Goal: Task Accomplishment & Management: Use online tool/utility

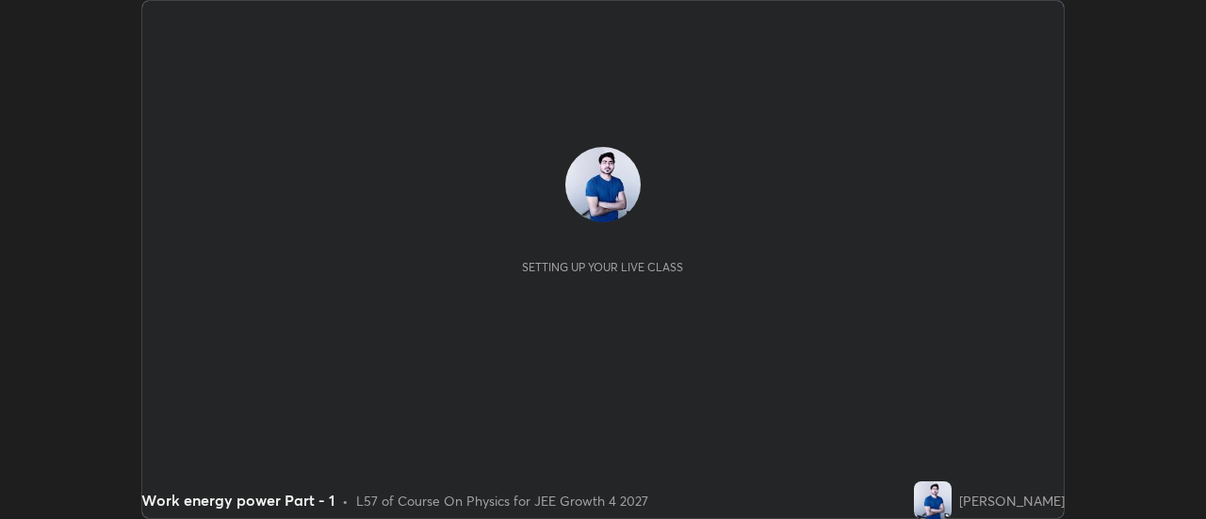
scroll to position [519, 1205]
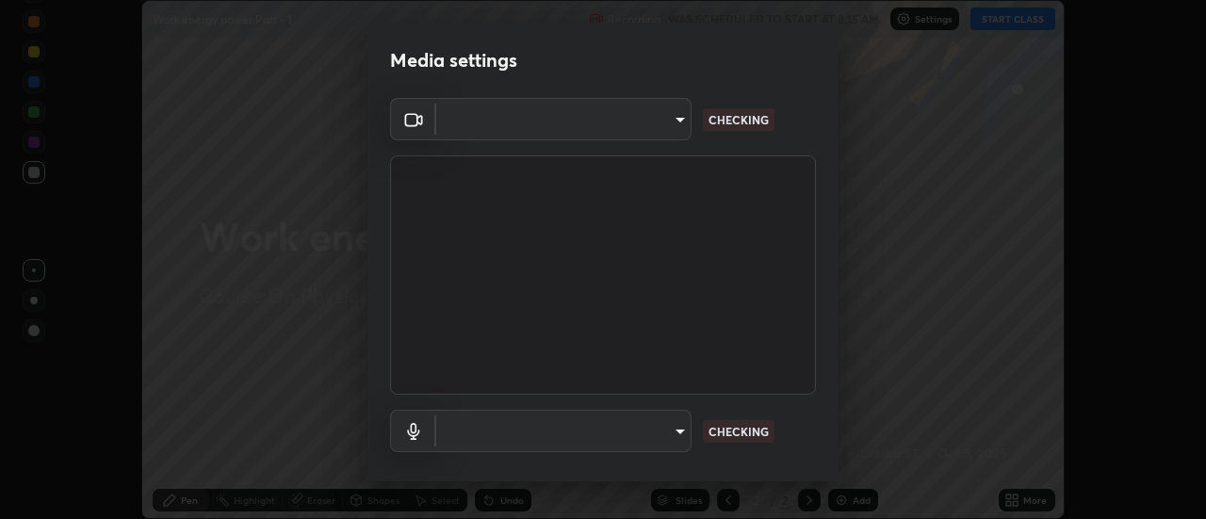
type input "751d449d604e4b96ecedde1e1f6f716fb17d1e84b34bafc94373a3023f52de87"
click at [681, 433] on body "Erase all Work energy power Part - 1 Recording WAS SCHEDULED TO START AT 8:15 A…" at bounding box center [603, 259] width 1206 height 519
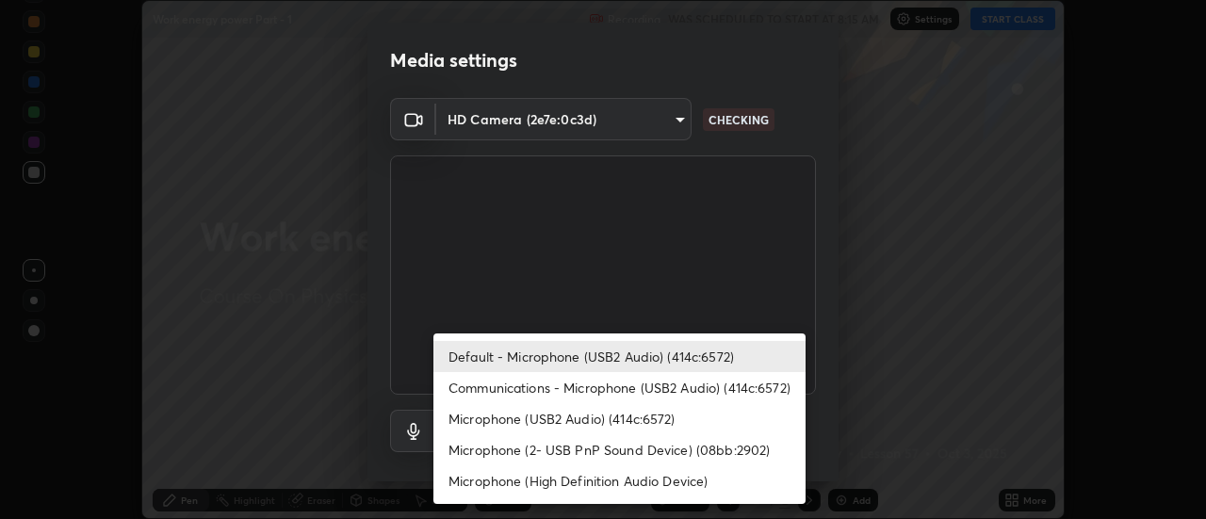
click at [591, 386] on li "Communications - Microphone (USB2 Audio) (414c:6572)" at bounding box center [619, 387] width 372 height 31
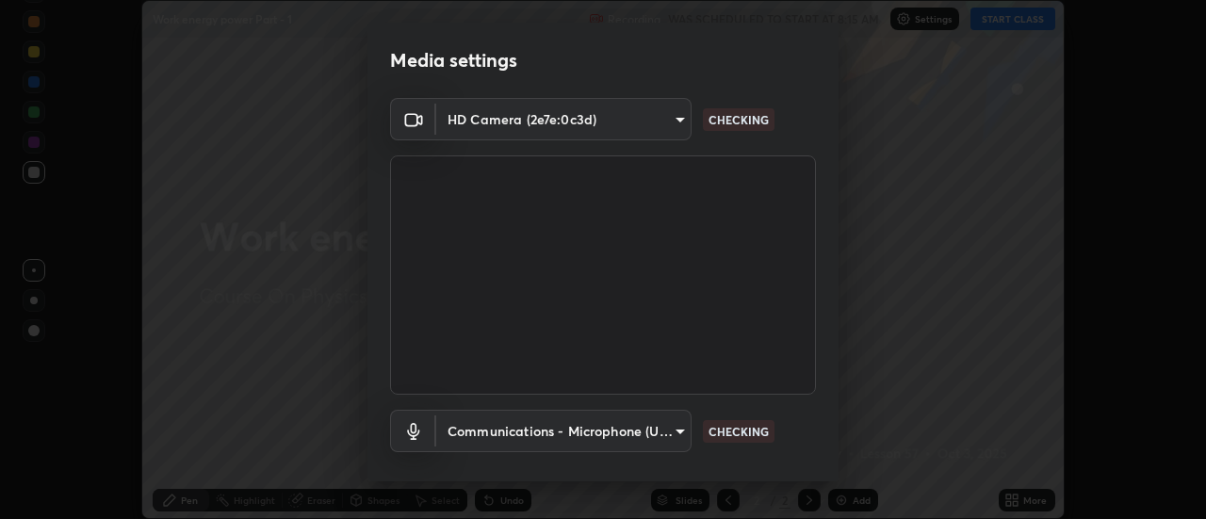
click at [675, 437] on body "Erase all Work energy power Part - 1 Recording WAS SCHEDULED TO START AT 8:15 A…" at bounding box center [603, 259] width 1206 height 519
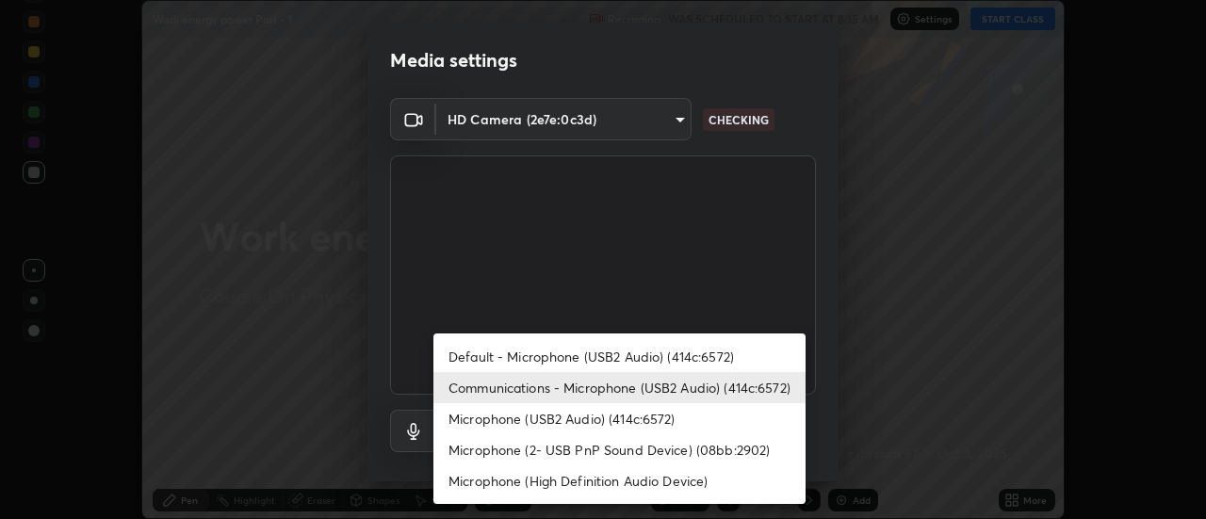
click at [649, 363] on li "Default - Microphone (USB2 Audio) (414c:6572)" at bounding box center [619, 356] width 372 height 31
type input "default"
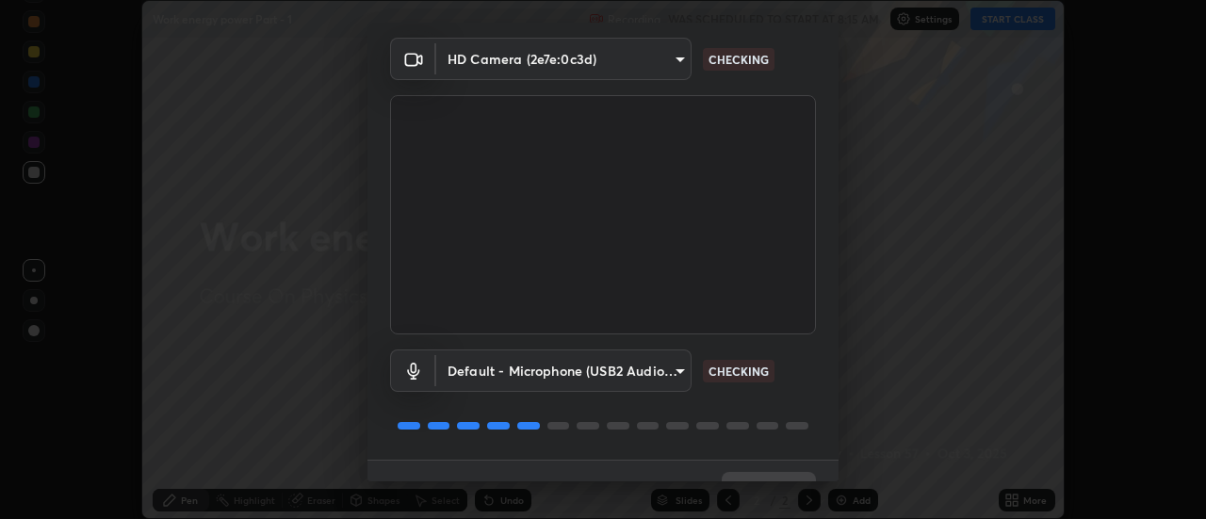
scroll to position [99, 0]
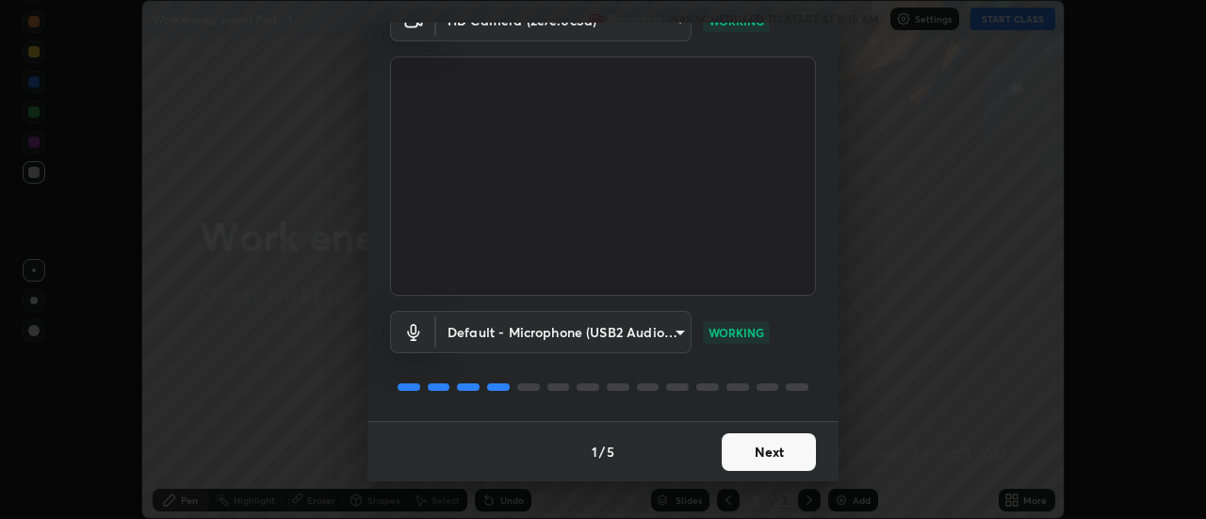
click at [772, 451] on button "Next" at bounding box center [769, 452] width 94 height 38
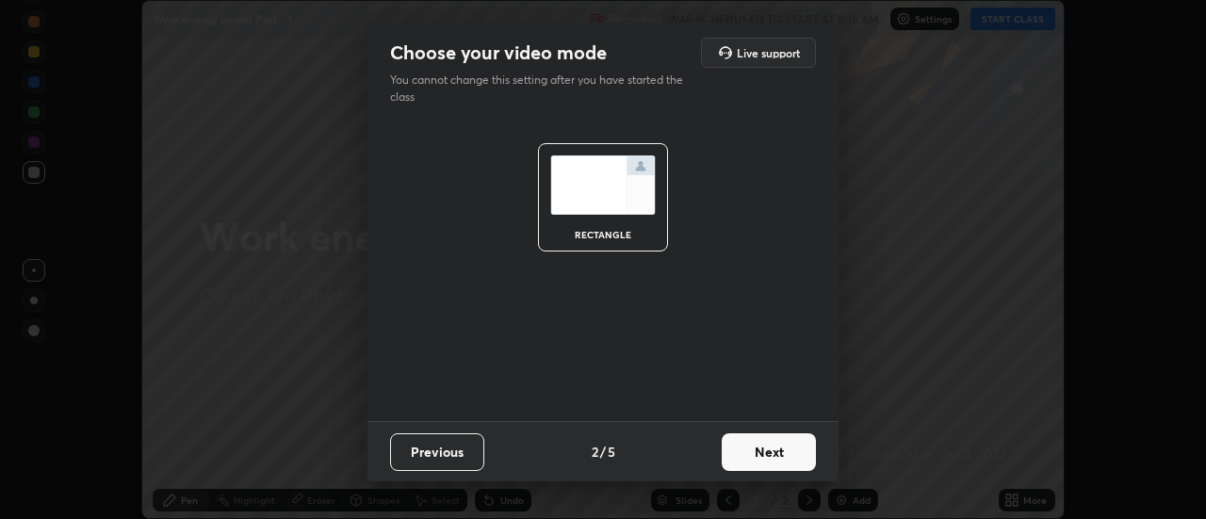
click at [776, 451] on button "Next" at bounding box center [769, 452] width 94 height 38
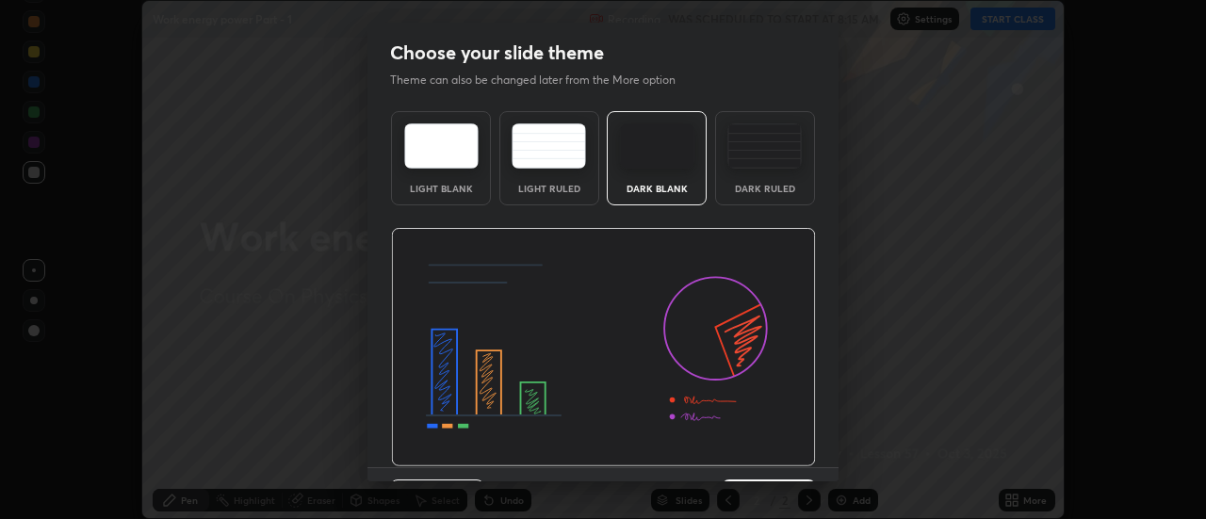
scroll to position [46, 0]
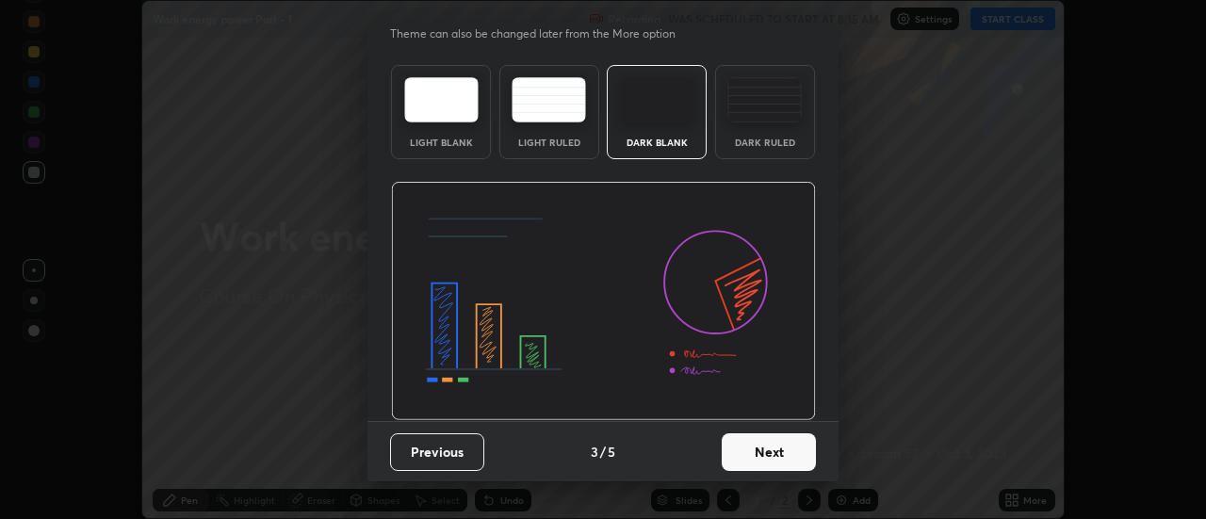
click at [767, 447] on button "Next" at bounding box center [769, 452] width 94 height 38
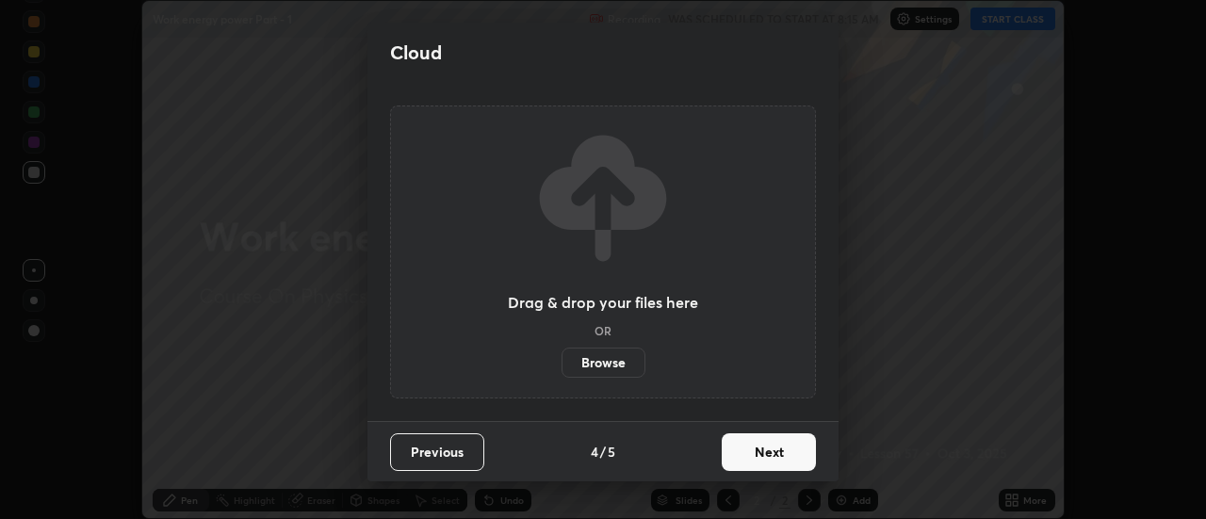
click at [766, 453] on button "Next" at bounding box center [769, 452] width 94 height 38
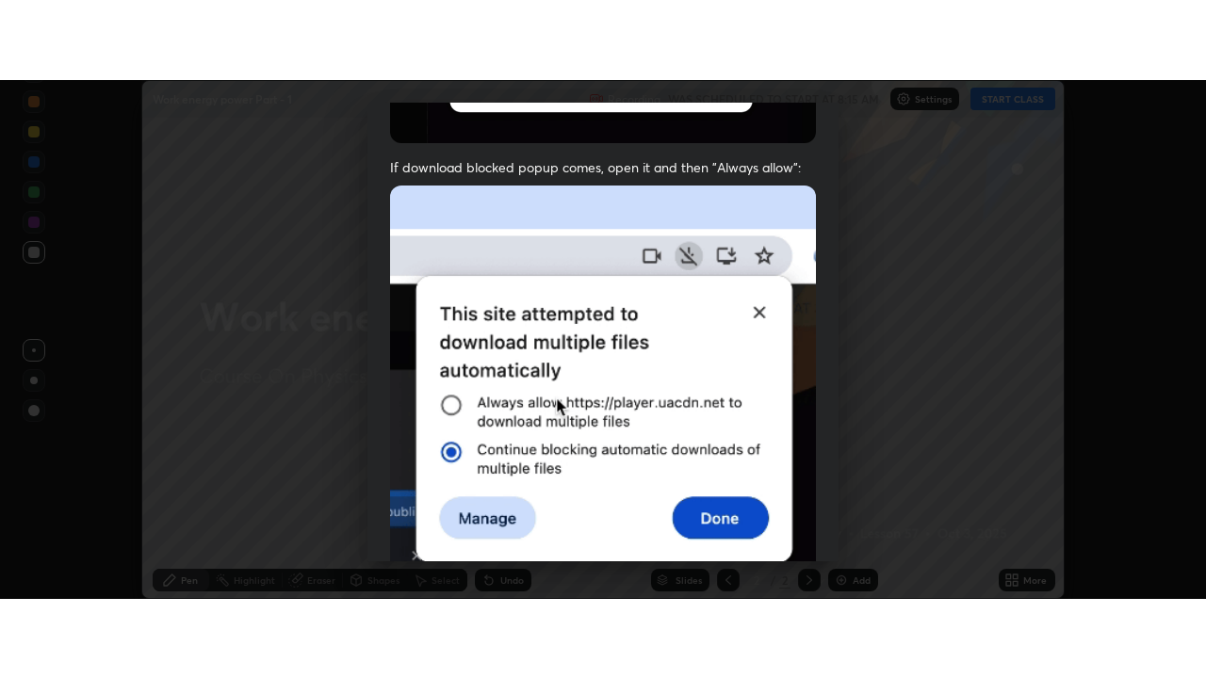
scroll to position [483, 0]
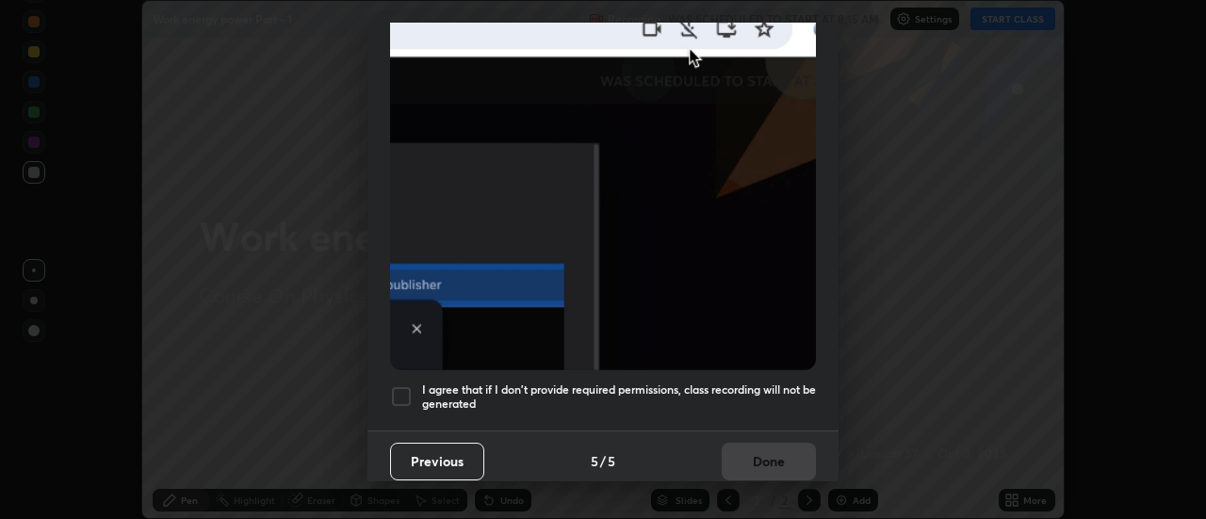
click at [408, 390] on div at bounding box center [401, 396] width 23 height 23
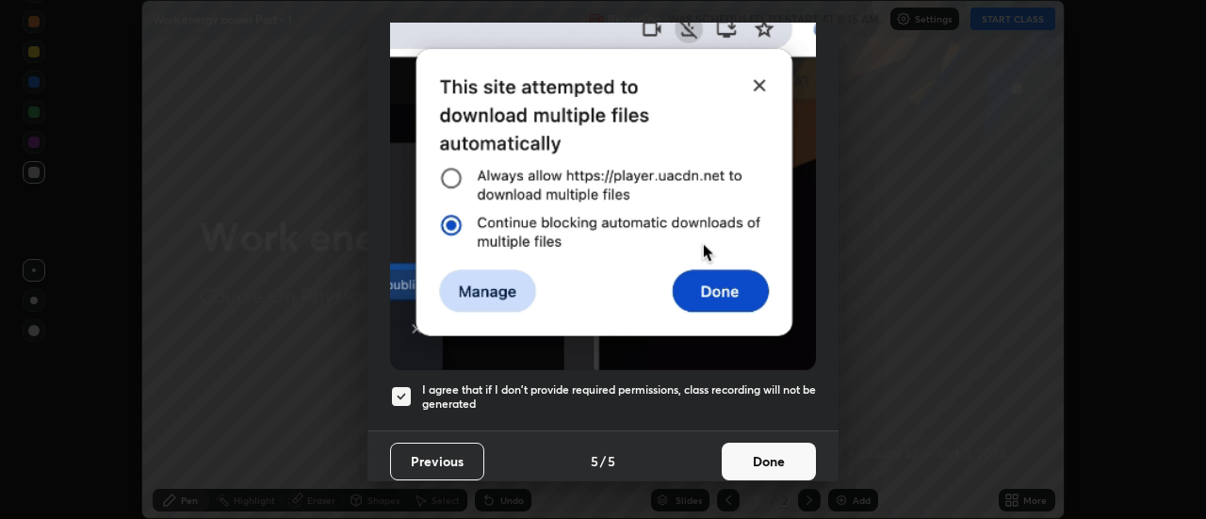
click at [775, 453] on button "Done" at bounding box center [769, 462] width 94 height 38
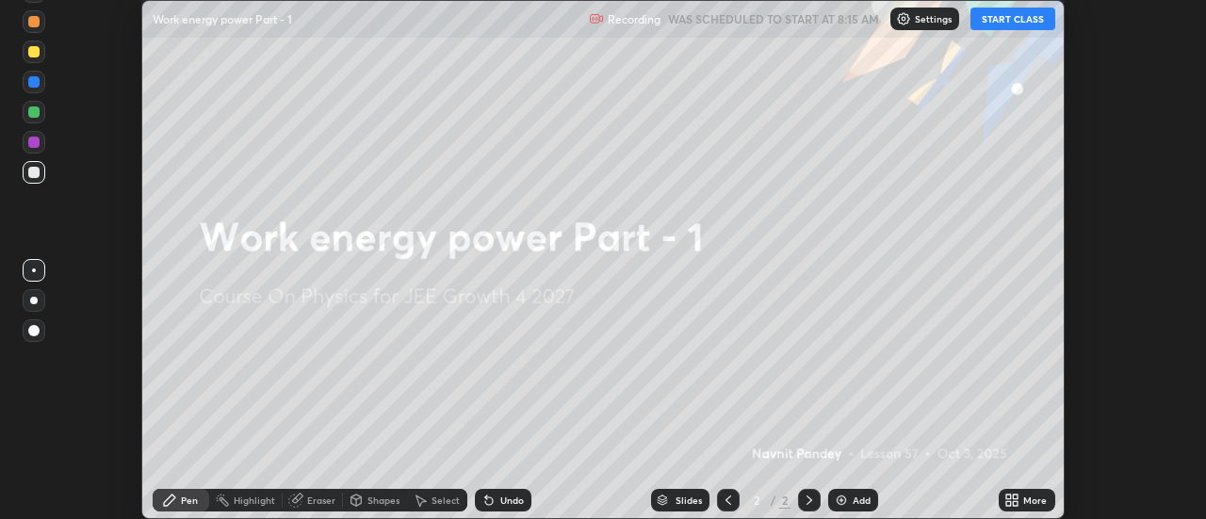
click at [1019, 498] on icon at bounding box center [1011, 500] width 15 height 15
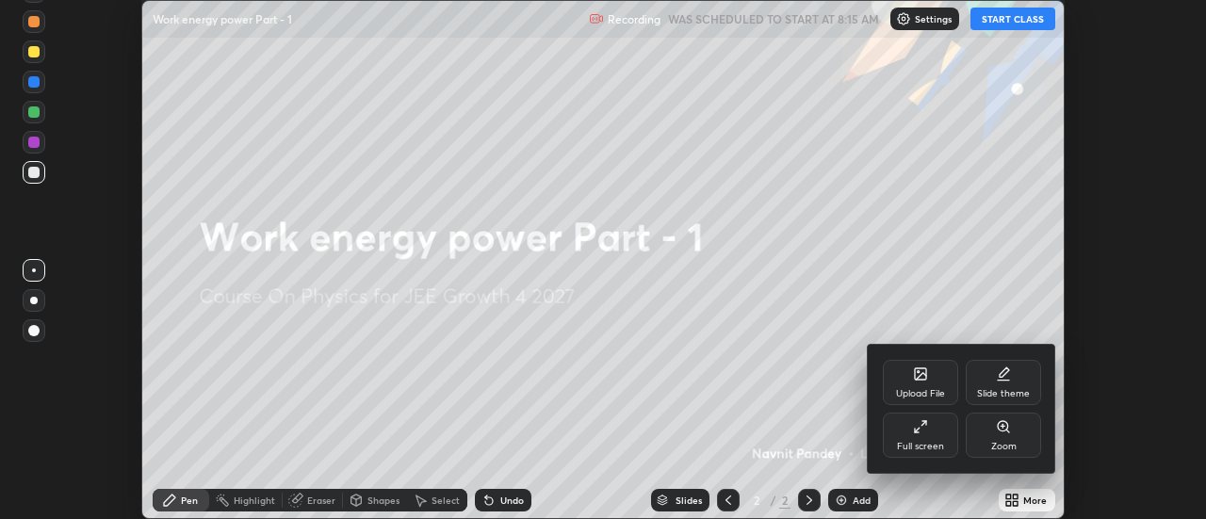
click at [948, 430] on div "Full screen" at bounding box center [920, 435] width 75 height 45
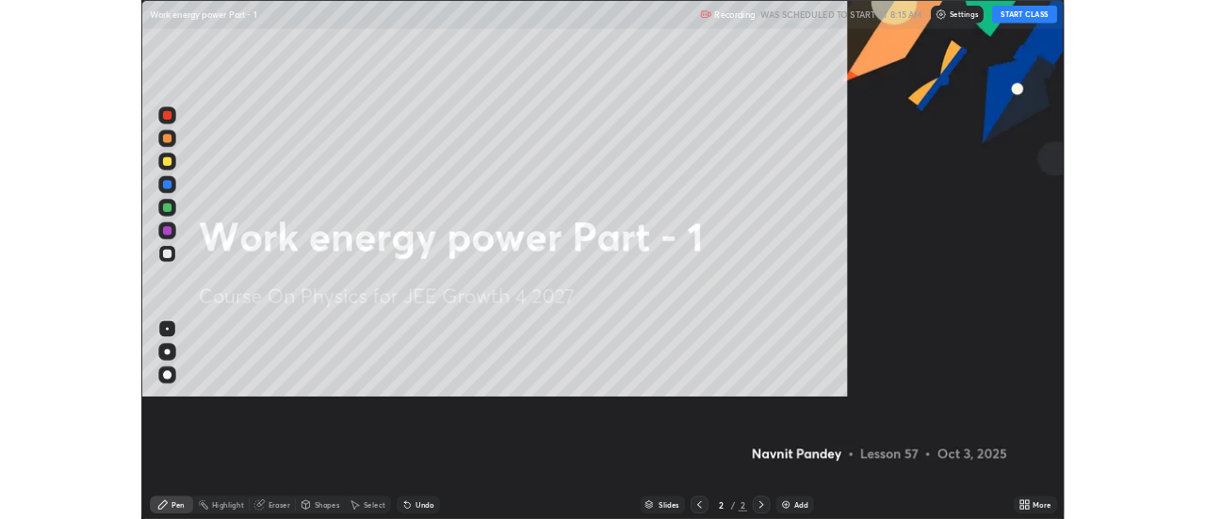
scroll to position [678, 1206]
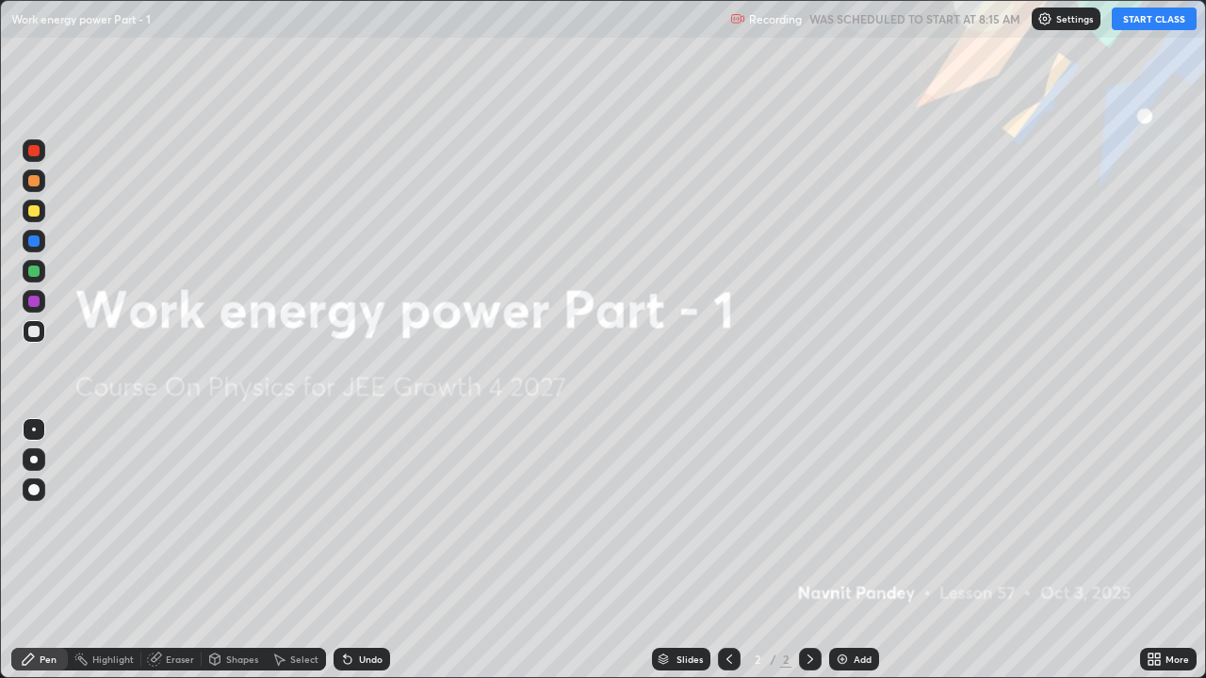
click at [1168, 22] on button "START CLASS" at bounding box center [1154, 19] width 85 height 23
click at [851, 518] on div "Add" at bounding box center [854, 659] width 50 height 23
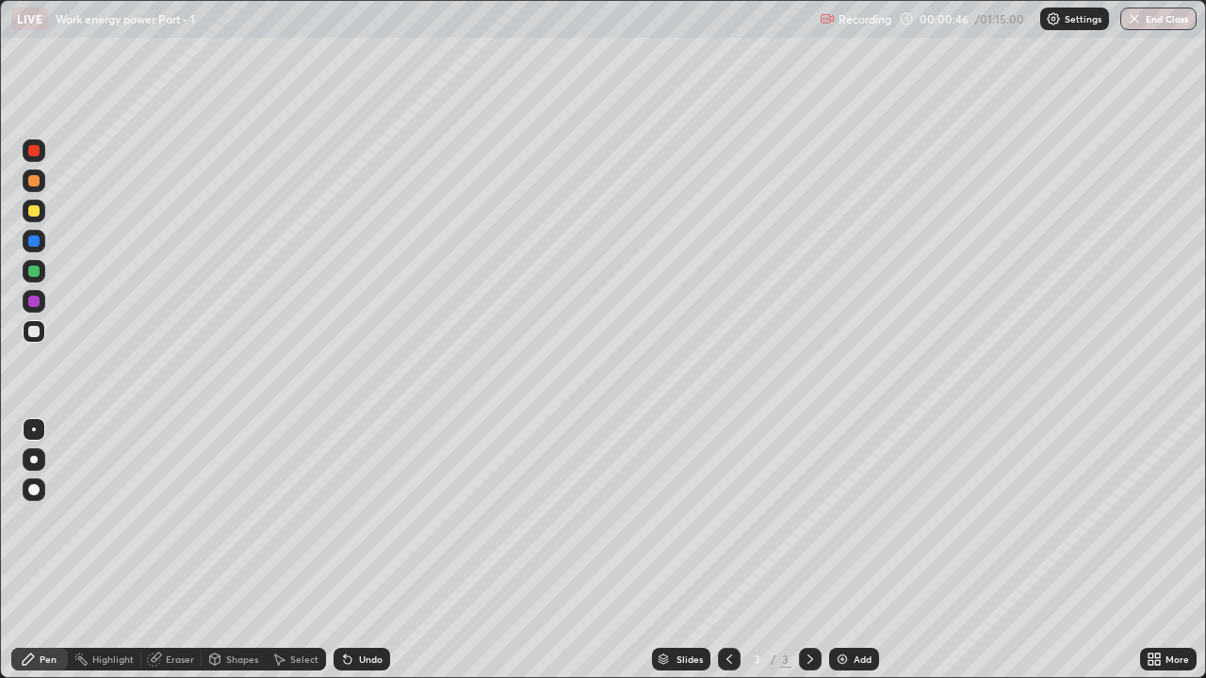
click at [371, 518] on div "Undo" at bounding box center [371, 659] width 24 height 9
click at [37, 275] on div at bounding box center [33, 271] width 11 height 11
click at [174, 518] on div "Eraser" at bounding box center [180, 659] width 28 height 9
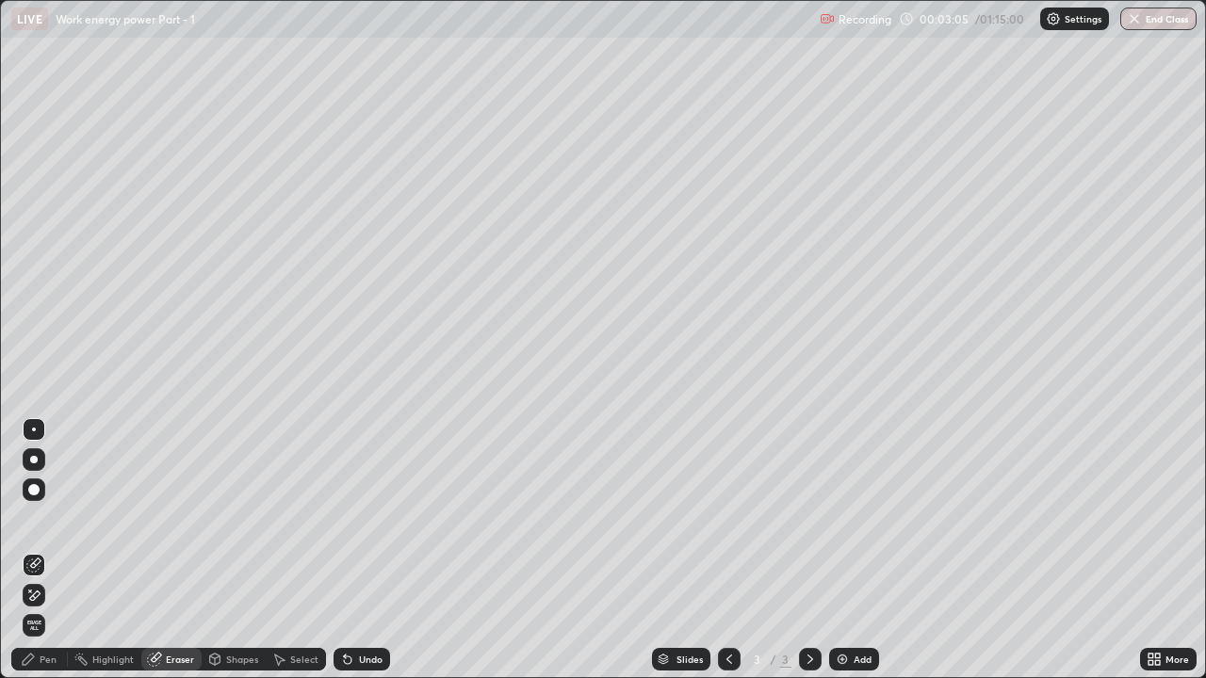
click at [37, 518] on icon at bounding box center [35, 595] width 10 height 9
click at [50, 518] on div "Pen" at bounding box center [48, 659] width 17 height 9
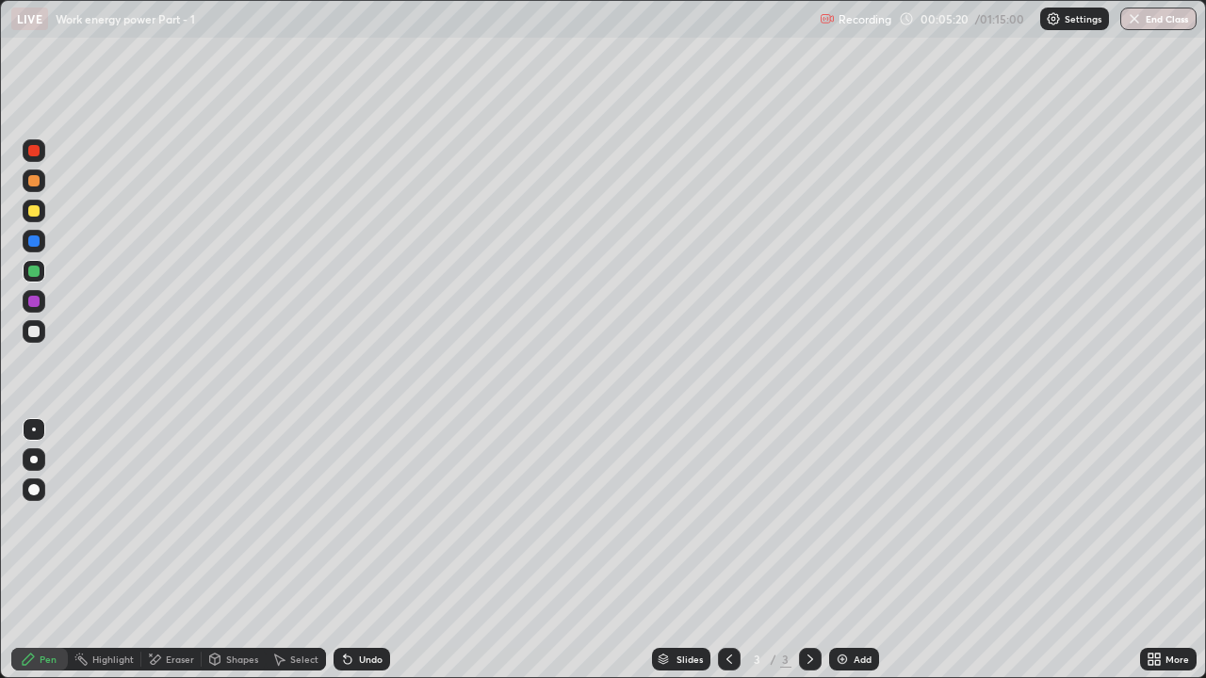
click at [362, 518] on div "Undo" at bounding box center [371, 659] width 24 height 9
click at [365, 518] on div "Undo" at bounding box center [371, 659] width 24 height 9
click at [352, 518] on div "Undo" at bounding box center [361, 659] width 57 height 23
click at [355, 518] on div "Undo" at bounding box center [361, 659] width 57 height 23
click at [810, 518] on icon at bounding box center [810, 659] width 15 height 15
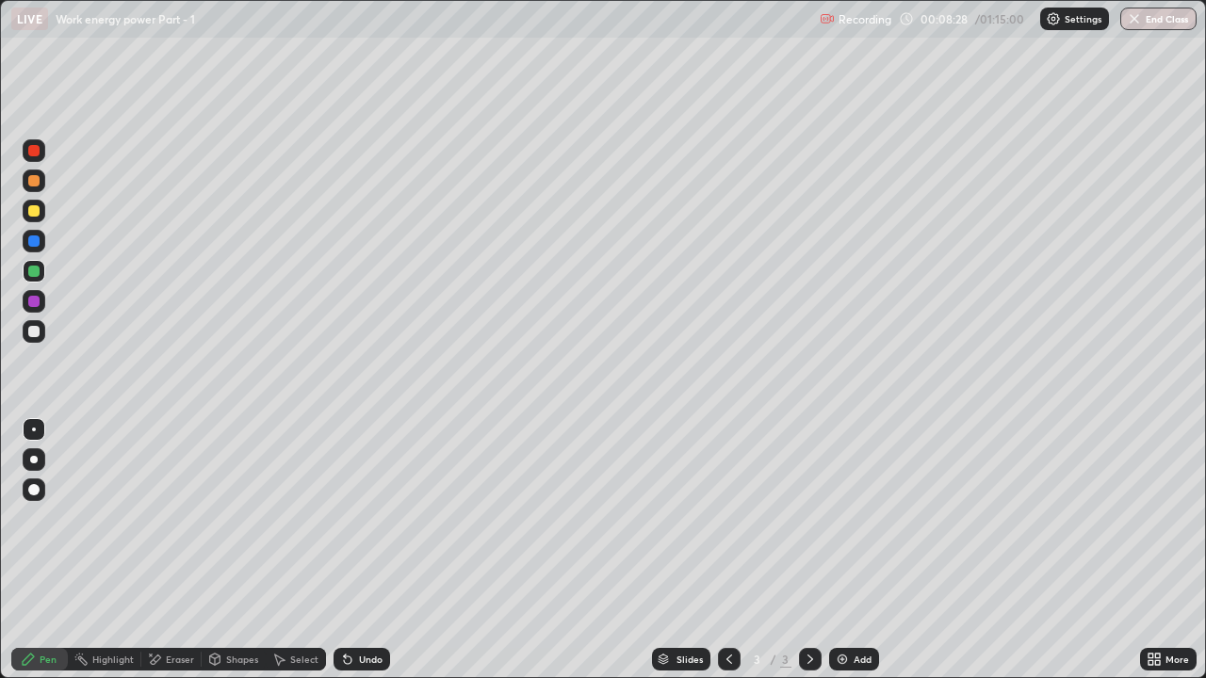
click at [836, 518] on img at bounding box center [842, 659] width 15 height 15
click at [35, 333] on div at bounding box center [33, 331] width 11 height 11
click at [35, 271] on div at bounding box center [33, 271] width 11 height 11
click at [345, 518] on icon at bounding box center [348, 661] width 8 height 8
click at [348, 518] on icon at bounding box center [347, 659] width 15 height 15
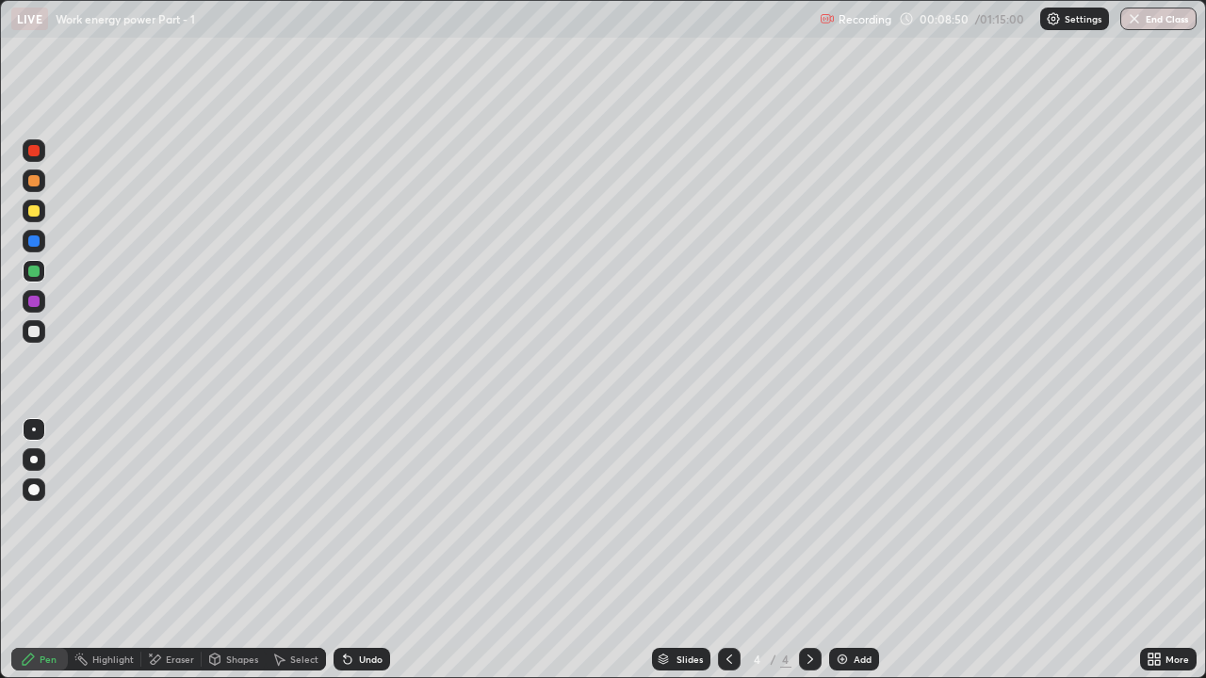
click at [348, 518] on div "Undo" at bounding box center [361, 659] width 57 height 23
click at [350, 518] on icon at bounding box center [347, 659] width 15 height 15
click at [39, 244] on div at bounding box center [33, 240] width 11 height 11
click at [39, 302] on div at bounding box center [33, 301] width 11 height 11
click at [33, 273] on div at bounding box center [33, 271] width 11 height 11
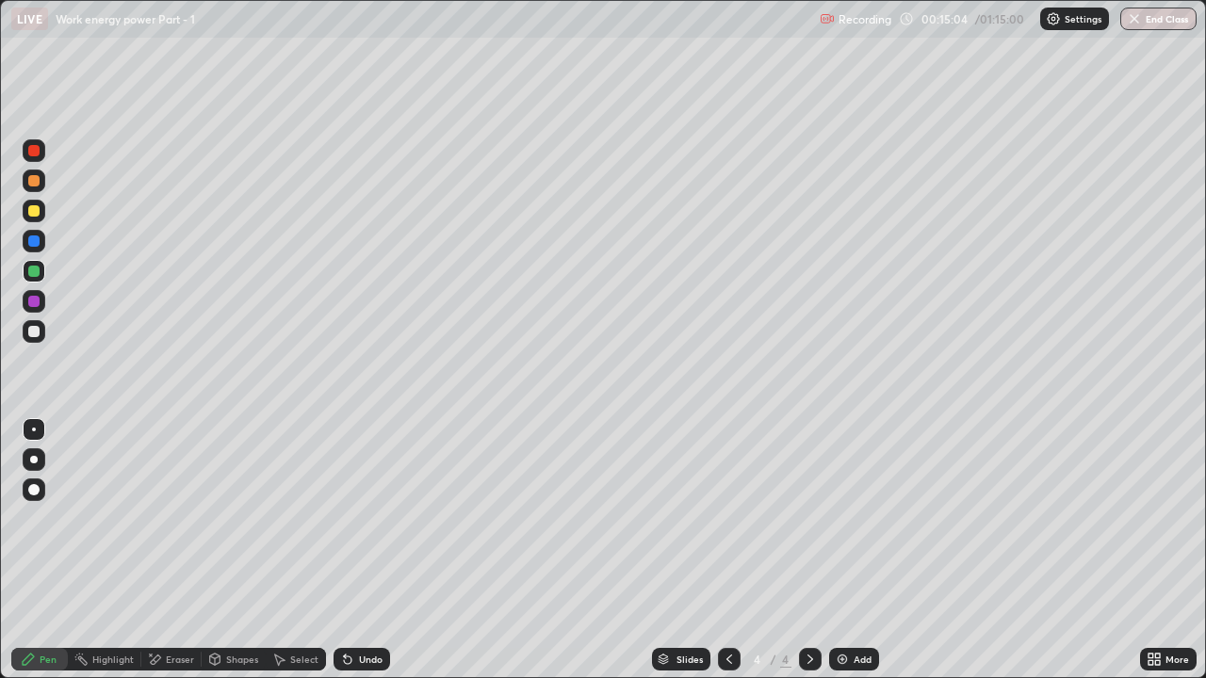
click at [362, 518] on div "Undo" at bounding box center [371, 659] width 24 height 9
click at [370, 518] on div "Undo" at bounding box center [371, 659] width 24 height 9
click at [809, 518] on icon at bounding box center [810, 659] width 15 height 15
click at [843, 518] on img at bounding box center [842, 659] width 15 height 15
click at [34, 335] on div at bounding box center [33, 331] width 11 height 11
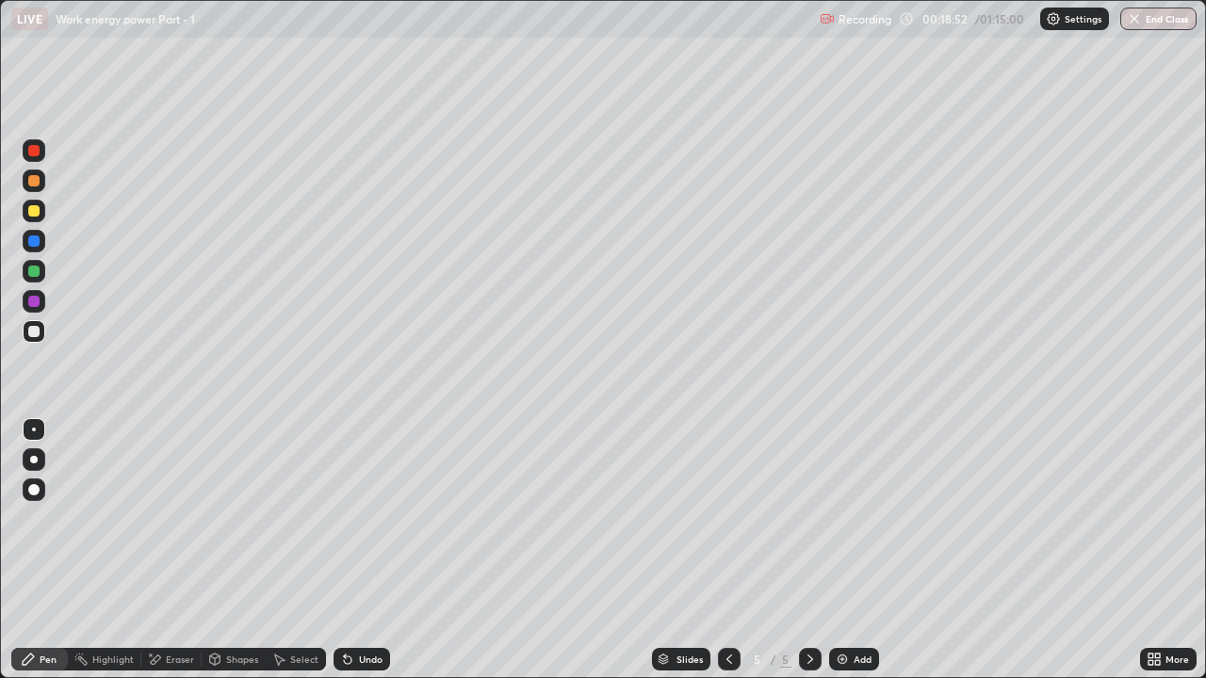
click at [36, 300] on div at bounding box center [33, 301] width 11 height 11
click at [35, 273] on div at bounding box center [33, 271] width 11 height 11
click at [37, 300] on div at bounding box center [33, 301] width 11 height 11
click at [32, 239] on div at bounding box center [33, 240] width 11 height 11
click at [35, 271] on div at bounding box center [33, 271] width 11 height 11
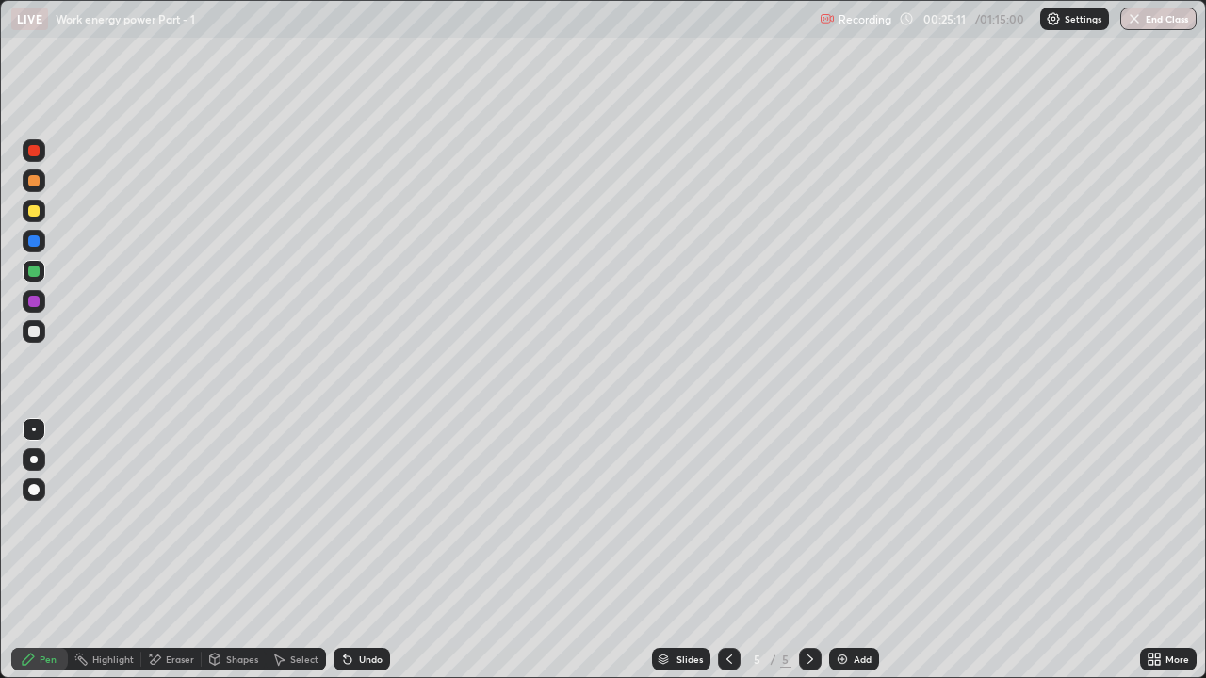
click at [32, 300] on div at bounding box center [33, 301] width 11 height 11
click at [808, 518] on icon at bounding box center [810, 659] width 15 height 15
click at [846, 518] on img at bounding box center [842, 659] width 15 height 15
click at [35, 333] on div at bounding box center [33, 331] width 11 height 11
click at [35, 271] on div at bounding box center [33, 271] width 11 height 11
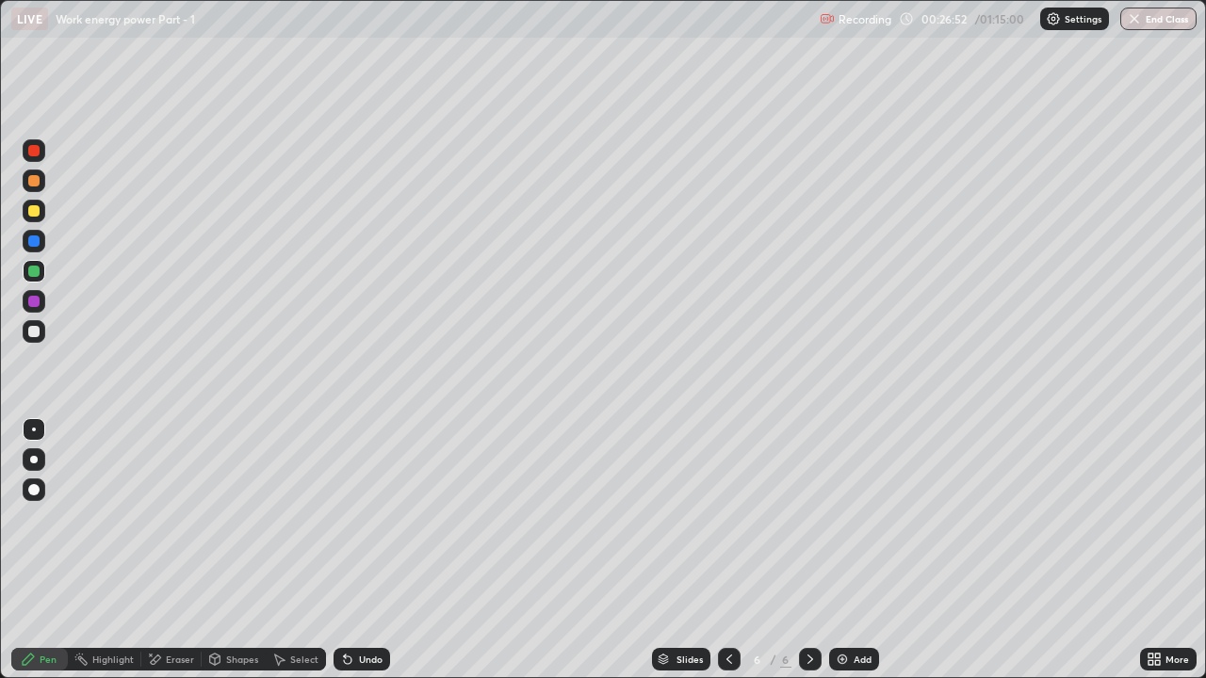
click at [344, 518] on icon at bounding box center [345, 656] width 2 height 2
click at [157, 518] on icon at bounding box center [156, 659] width 10 height 9
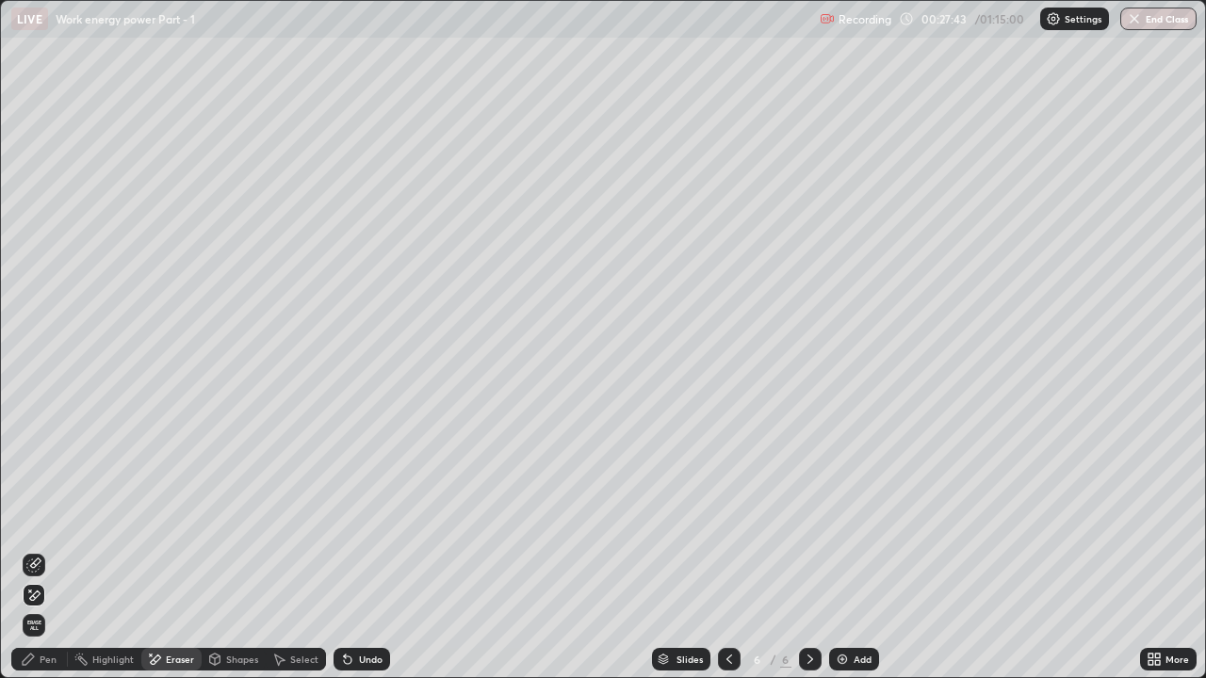
click at [51, 518] on div "Pen" at bounding box center [48, 659] width 17 height 9
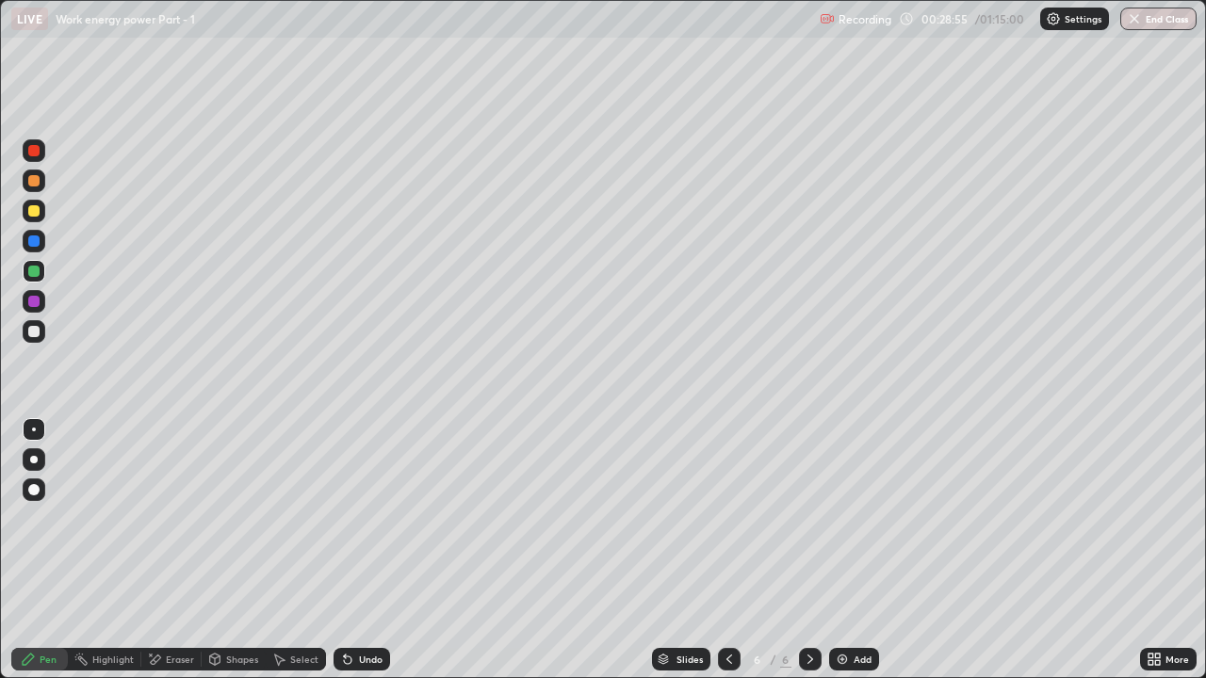
click at [186, 518] on div "Eraser" at bounding box center [180, 659] width 28 height 9
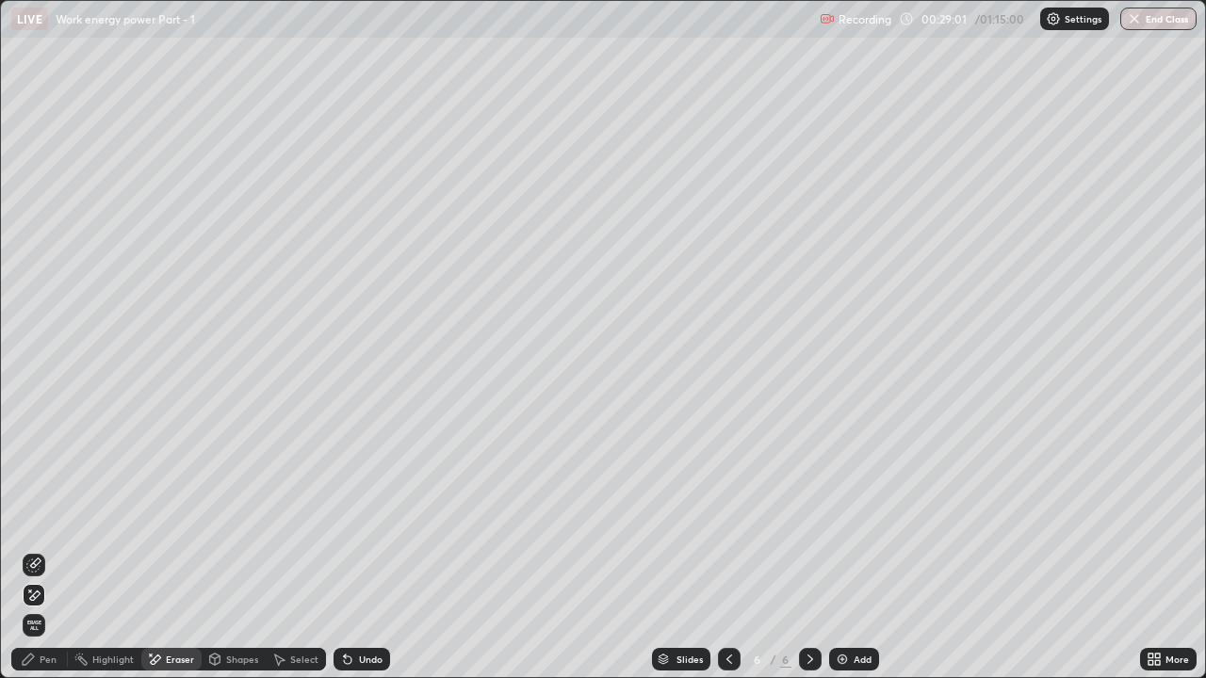
click at [41, 518] on div "Pen" at bounding box center [48, 659] width 17 height 9
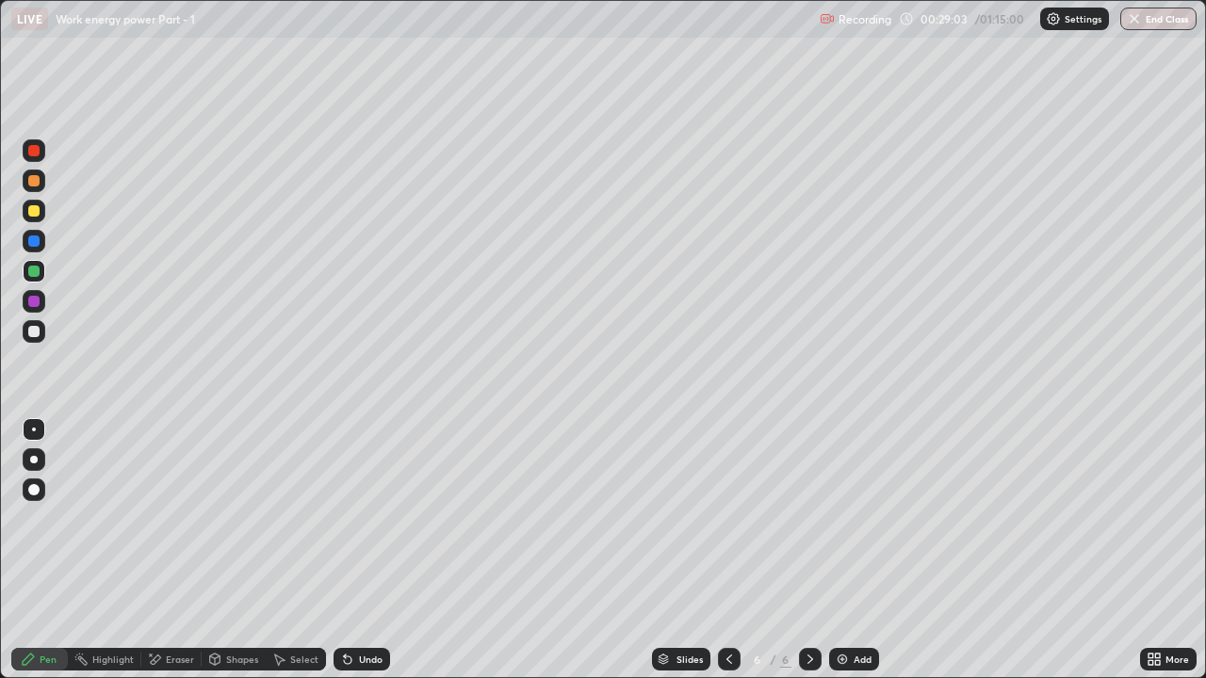
click at [727, 518] on icon at bounding box center [729, 659] width 6 height 9
click at [817, 518] on div at bounding box center [810, 659] width 23 height 23
click at [807, 518] on icon at bounding box center [810, 659] width 15 height 15
click at [846, 518] on img at bounding box center [842, 659] width 15 height 15
click at [38, 335] on div at bounding box center [33, 331] width 11 height 11
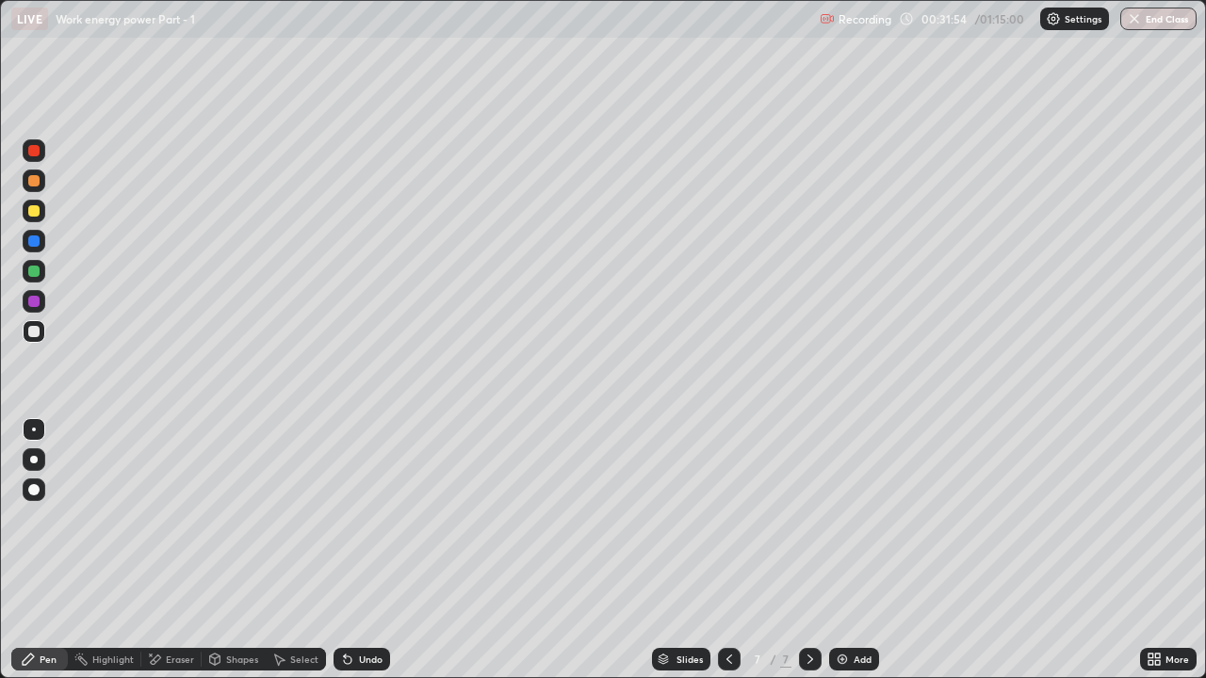
click at [37, 275] on div at bounding box center [33, 271] width 11 height 11
click at [35, 300] on div at bounding box center [33, 301] width 11 height 11
click at [35, 271] on div at bounding box center [33, 271] width 11 height 11
click at [41, 333] on div at bounding box center [34, 331] width 23 height 23
click at [374, 518] on div "Undo" at bounding box center [371, 659] width 24 height 9
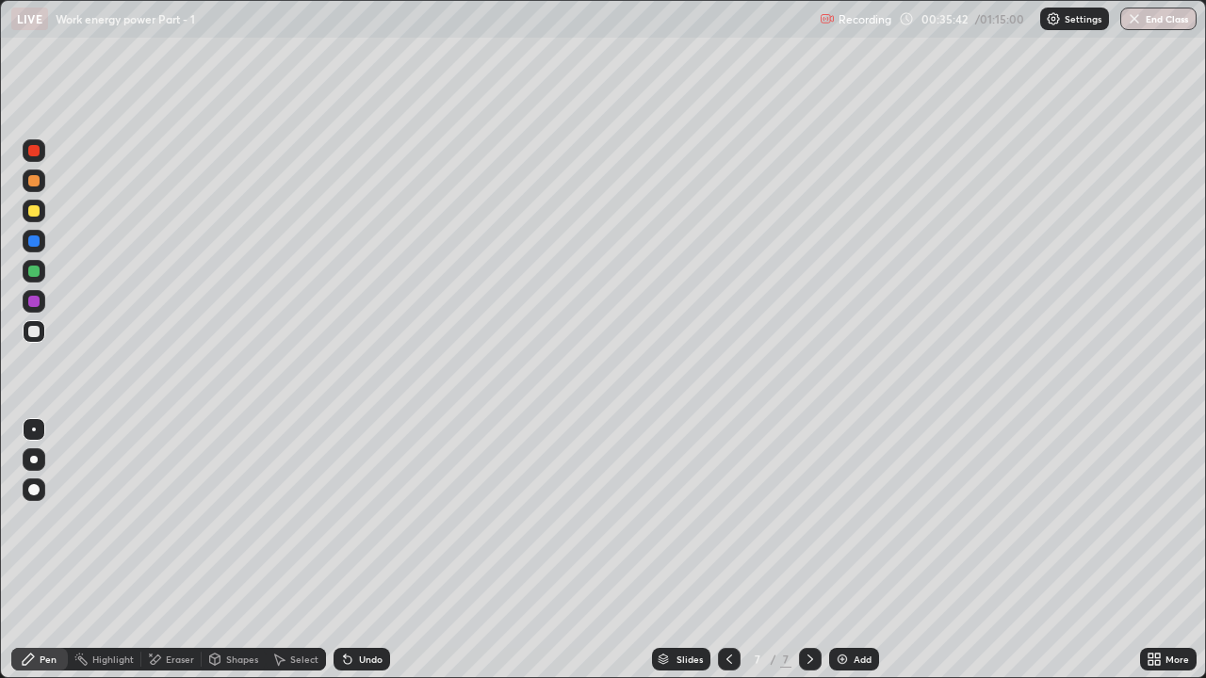
click at [37, 271] on div at bounding box center [33, 271] width 11 height 11
click at [807, 518] on icon at bounding box center [810, 659] width 15 height 15
click at [844, 518] on img at bounding box center [842, 659] width 15 height 15
click at [727, 518] on icon at bounding box center [729, 659] width 15 height 15
click at [810, 518] on icon at bounding box center [810, 659] width 6 height 9
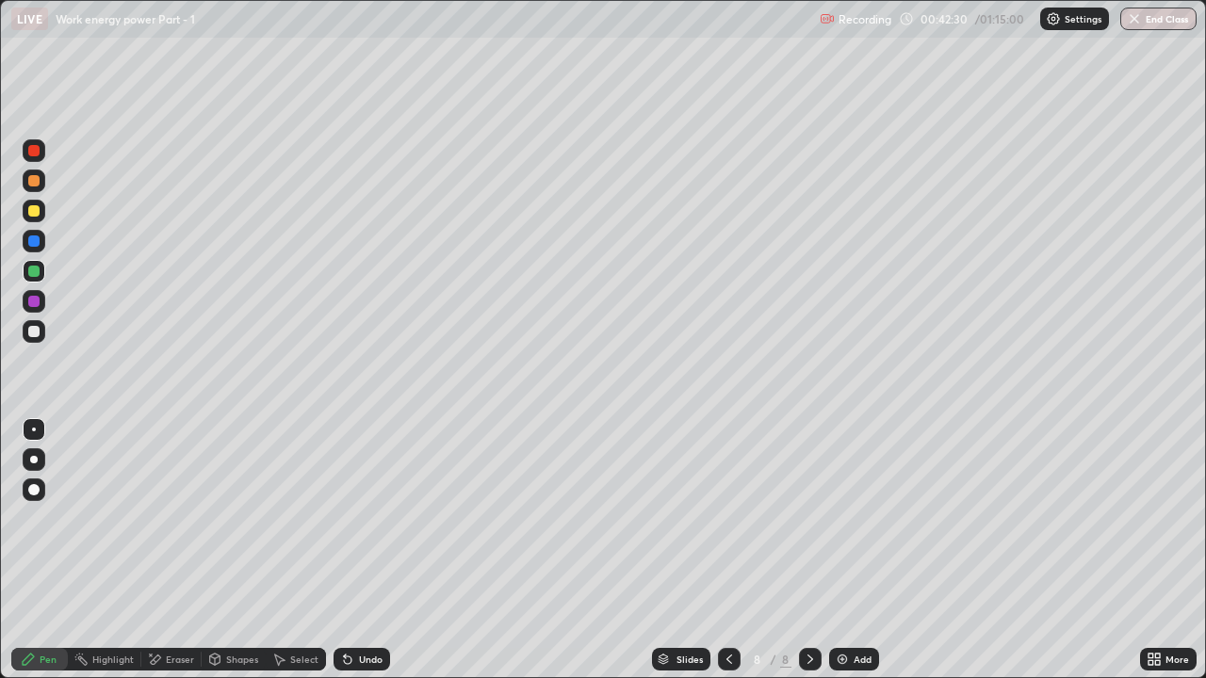
click at [38, 333] on div at bounding box center [33, 331] width 11 height 11
click at [845, 518] on img at bounding box center [842, 659] width 15 height 15
click at [33, 268] on div at bounding box center [33, 271] width 11 height 11
click at [361, 518] on div "Undo" at bounding box center [371, 659] width 24 height 9
click at [730, 518] on icon at bounding box center [729, 659] width 15 height 15
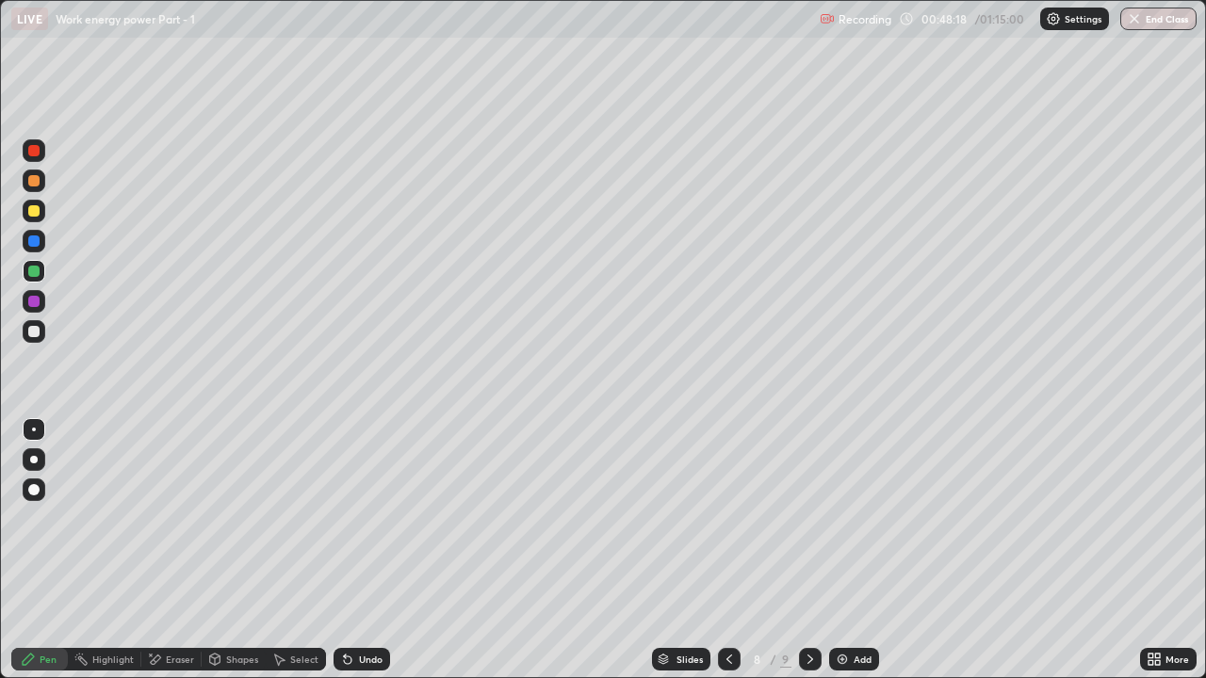
click at [813, 518] on icon at bounding box center [810, 659] width 15 height 15
click at [808, 518] on icon at bounding box center [810, 659] width 15 height 15
click at [844, 518] on div "Add" at bounding box center [854, 659] width 50 height 23
click at [41, 330] on div at bounding box center [34, 331] width 23 height 23
click at [370, 518] on div "Undo" at bounding box center [371, 659] width 24 height 9
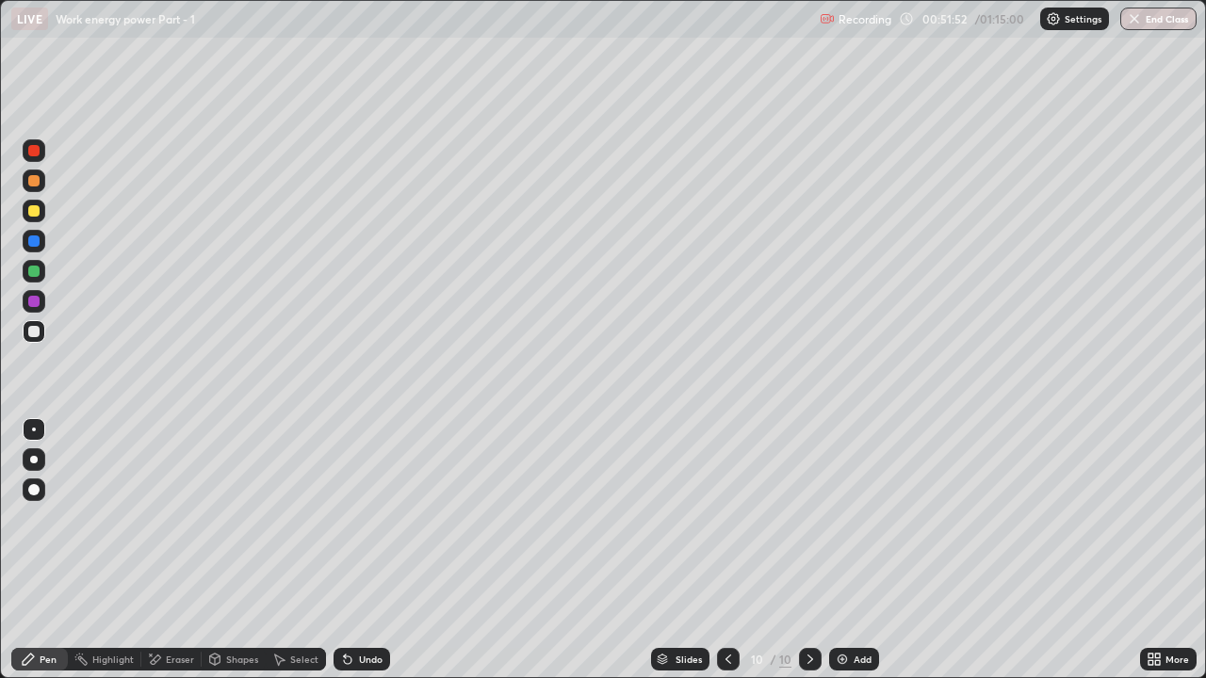
click at [362, 518] on div "Undo" at bounding box center [371, 659] width 24 height 9
click at [364, 518] on div "Undo" at bounding box center [361, 659] width 57 height 23
click at [32, 300] on div at bounding box center [33, 301] width 11 height 11
click at [366, 518] on div "Undo" at bounding box center [371, 659] width 24 height 9
click at [33, 274] on div at bounding box center [33, 271] width 11 height 11
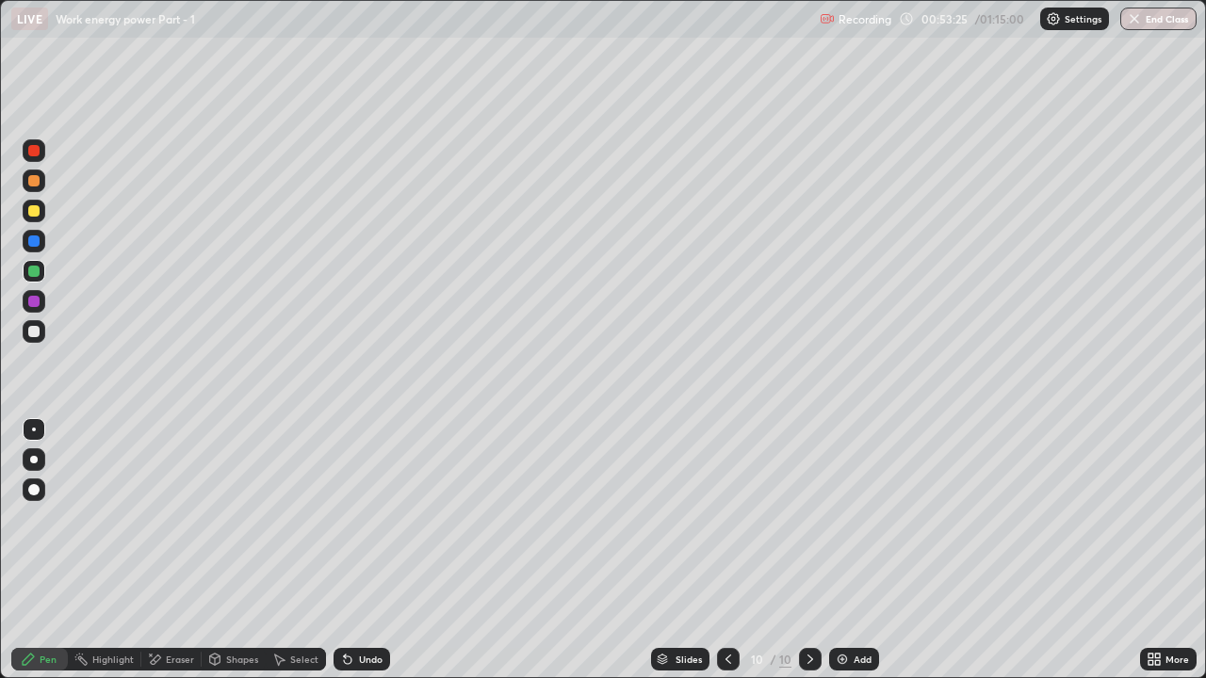
click at [188, 518] on div "Eraser" at bounding box center [180, 659] width 28 height 9
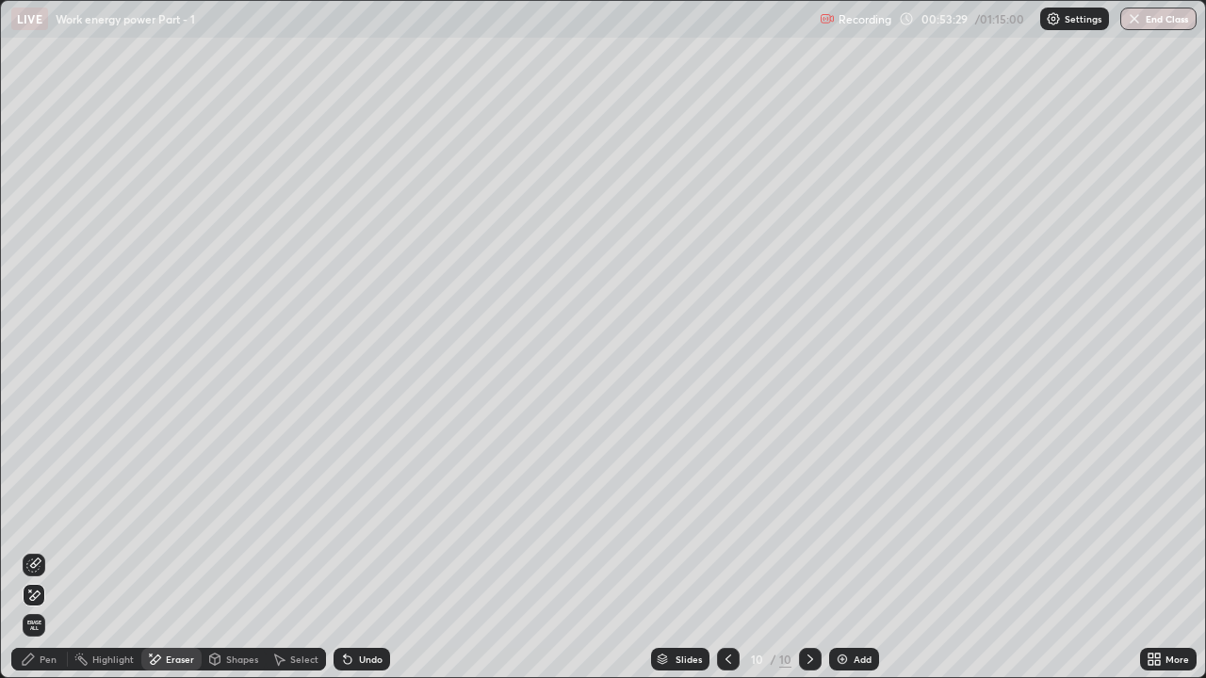
click at [52, 518] on div "Pen" at bounding box center [48, 659] width 17 height 9
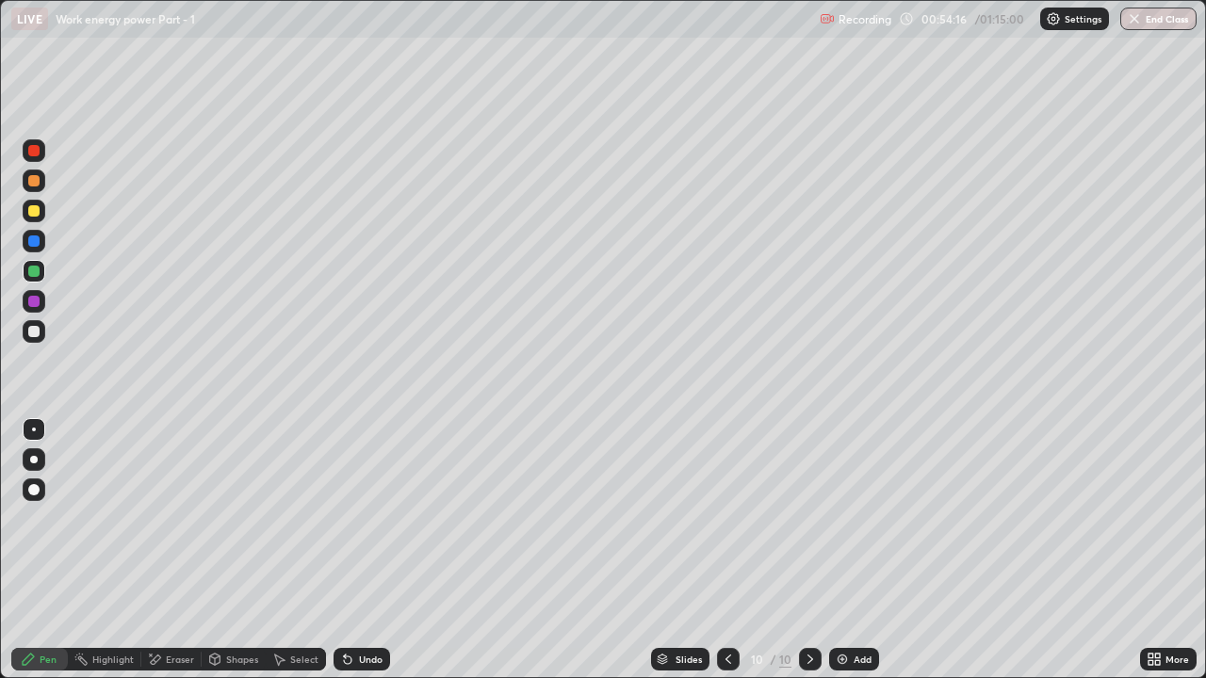
click at [364, 518] on div "Undo" at bounding box center [361, 659] width 57 height 23
click at [175, 518] on div "Eraser" at bounding box center [180, 659] width 28 height 9
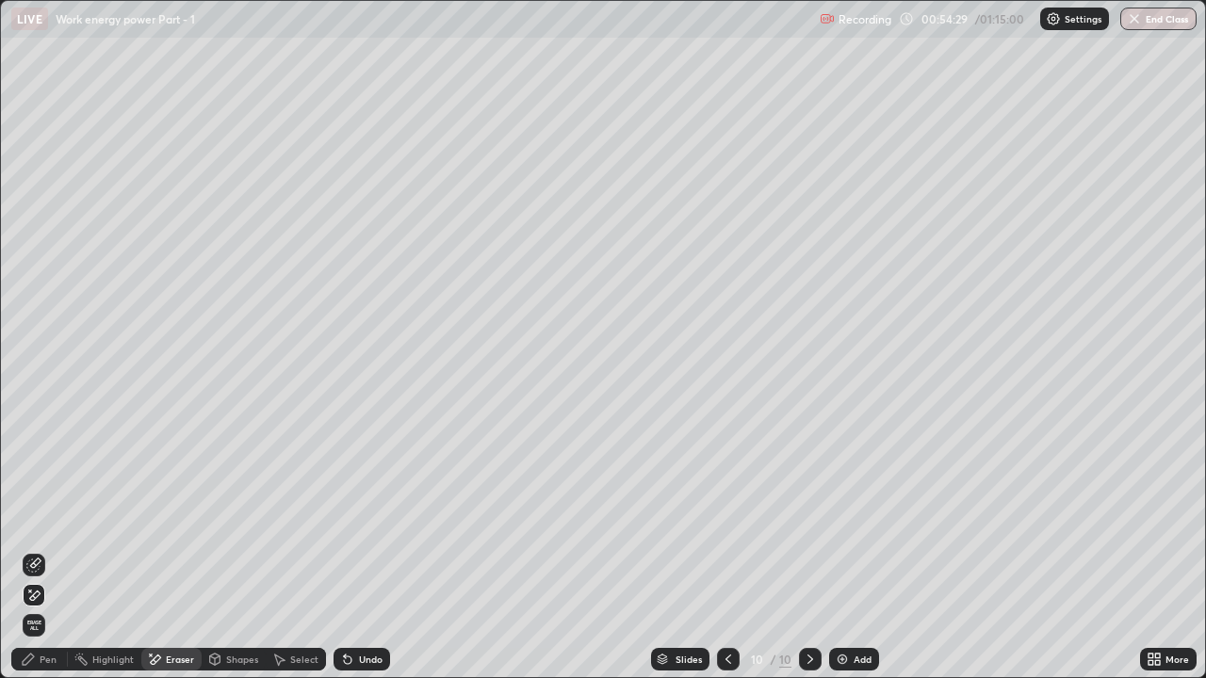
click at [58, 518] on div "Pen" at bounding box center [39, 659] width 57 height 23
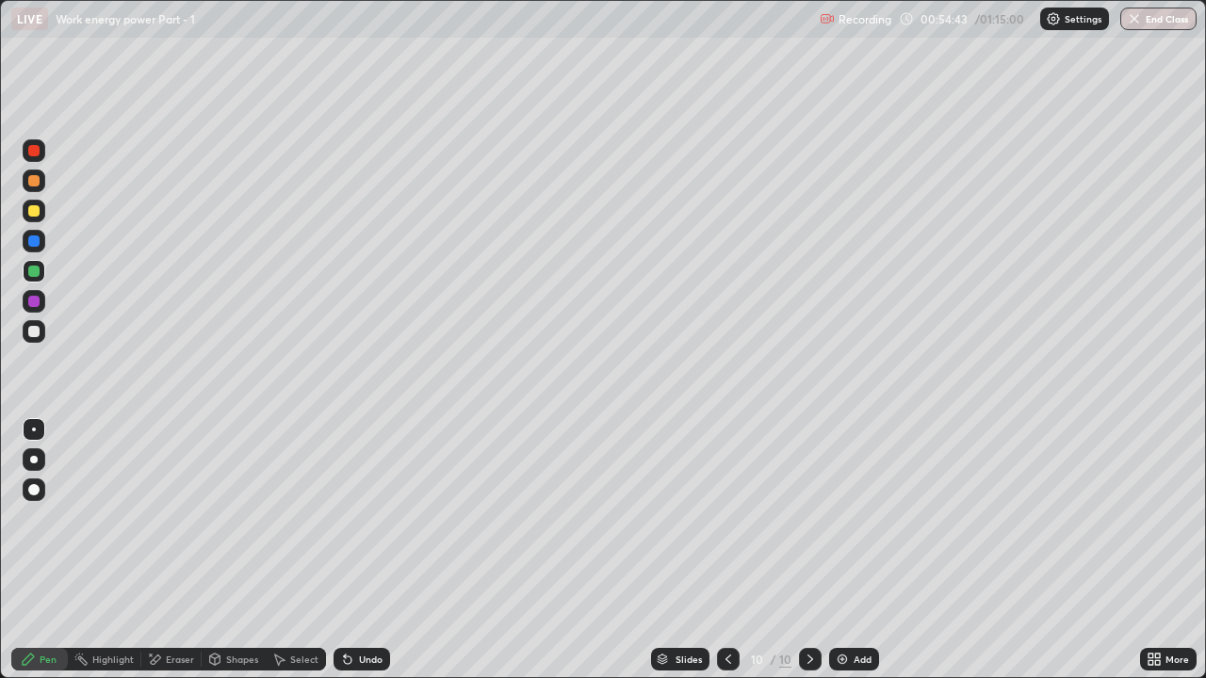
click at [36, 303] on div at bounding box center [33, 301] width 11 height 11
click at [344, 518] on icon at bounding box center [345, 656] width 2 height 2
click at [345, 518] on icon at bounding box center [348, 661] width 8 height 8
click at [37, 246] on div at bounding box center [33, 240] width 11 height 11
click at [33, 244] on div at bounding box center [33, 240] width 11 height 11
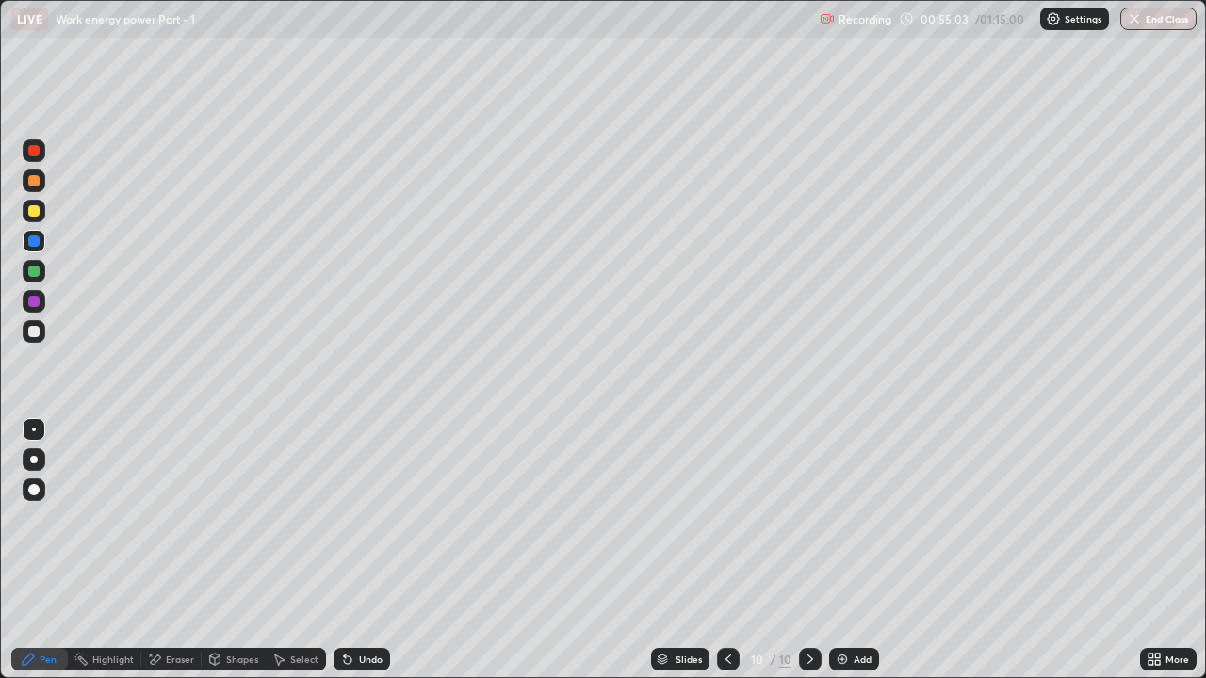
click at [38, 270] on div at bounding box center [33, 271] width 11 height 11
click at [36, 300] on div at bounding box center [33, 301] width 11 height 11
click at [848, 518] on div "Add" at bounding box center [854, 659] width 50 height 23
click at [37, 268] on div at bounding box center [33, 271] width 11 height 11
click at [727, 518] on icon at bounding box center [729, 659] width 15 height 15
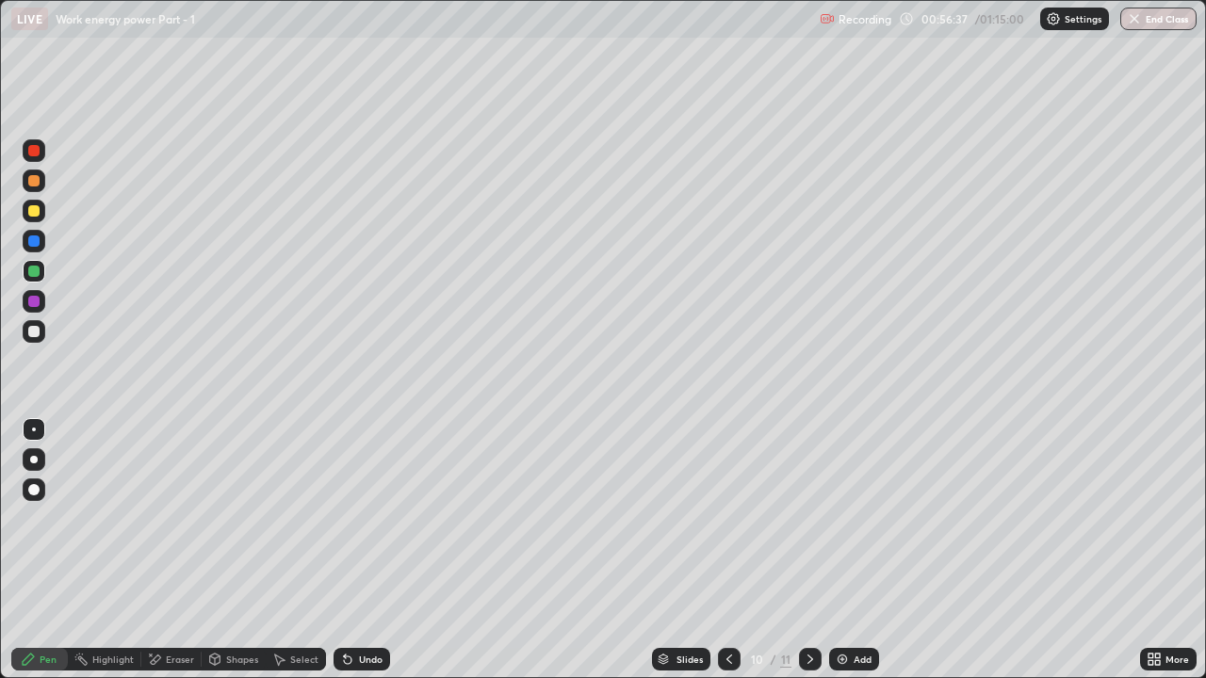
click at [809, 518] on icon at bounding box center [810, 659] width 6 height 9
click at [722, 518] on icon at bounding box center [729, 659] width 15 height 15
click at [809, 518] on icon at bounding box center [810, 659] width 15 height 15
click at [727, 518] on icon at bounding box center [729, 659] width 15 height 15
click at [808, 518] on icon at bounding box center [810, 659] width 15 height 15
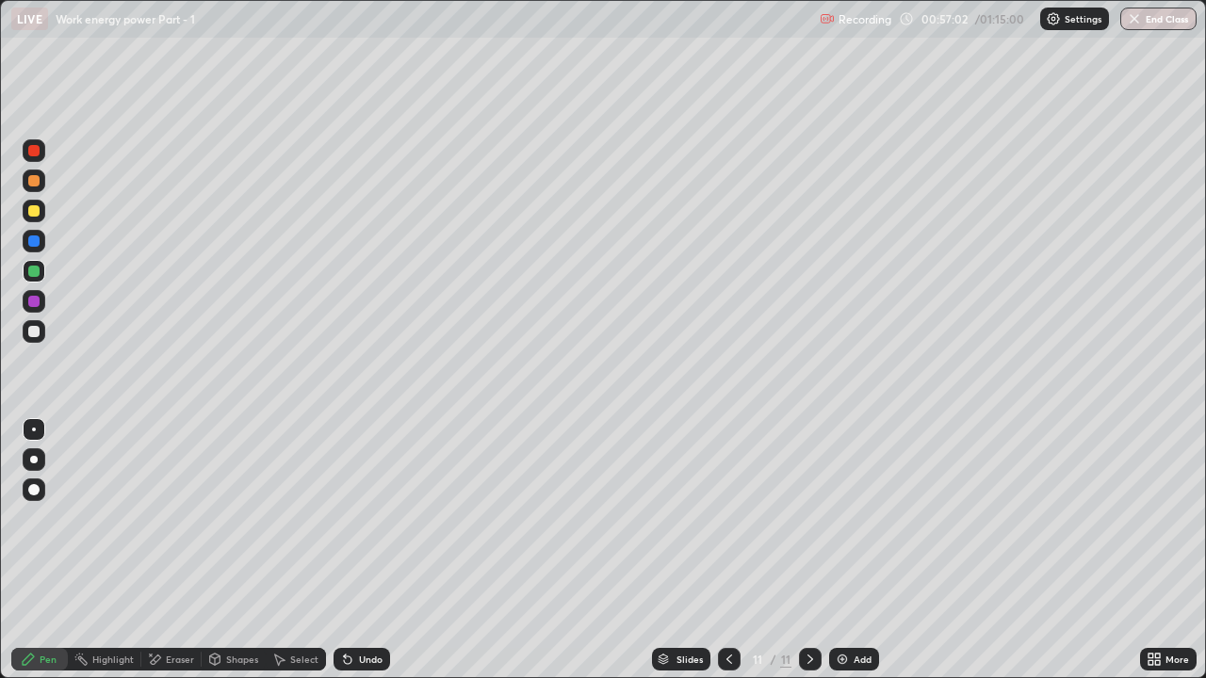
click at [361, 518] on div "Undo" at bounding box center [371, 659] width 24 height 9
click at [354, 518] on div "Undo" at bounding box center [361, 659] width 57 height 23
click at [355, 518] on div "Undo" at bounding box center [361, 659] width 57 height 23
click at [361, 518] on div "Undo" at bounding box center [361, 659] width 57 height 23
click at [729, 518] on icon at bounding box center [729, 659] width 15 height 15
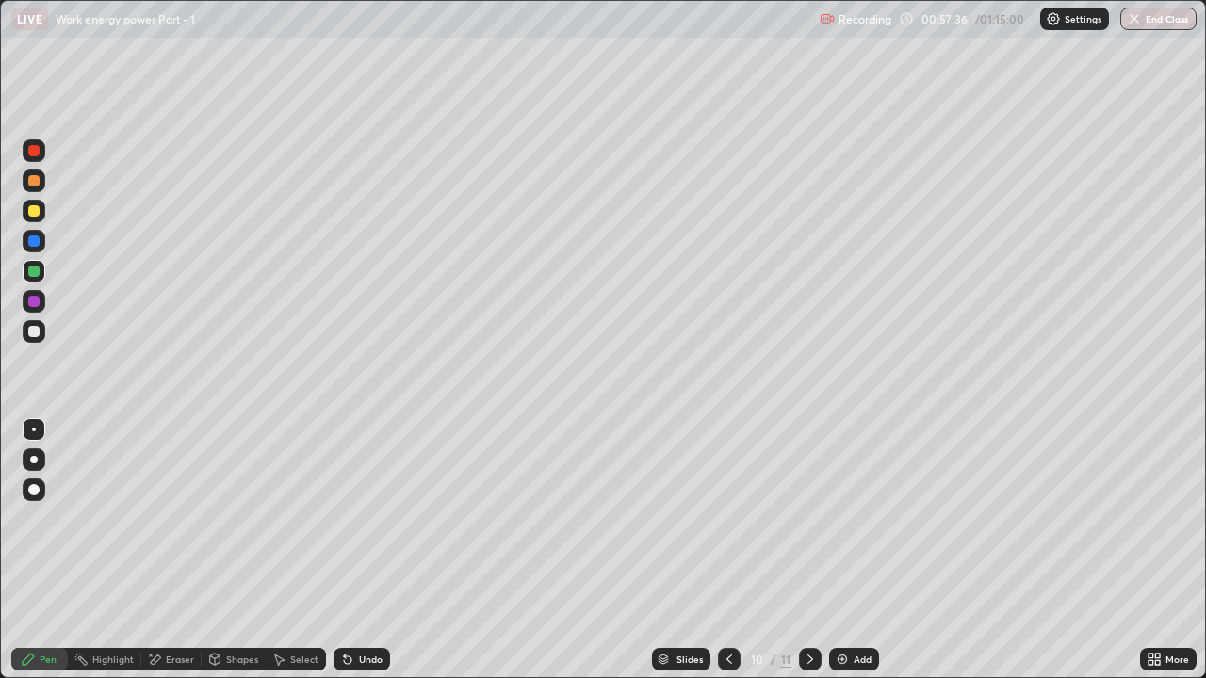
click at [808, 518] on icon at bounding box center [810, 659] width 15 height 15
click at [727, 518] on icon at bounding box center [729, 659] width 15 height 15
click at [818, 518] on div at bounding box center [810, 659] width 23 height 23
click at [815, 518] on div at bounding box center [810, 659] width 23 height 23
click at [844, 518] on img at bounding box center [842, 659] width 15 height 15
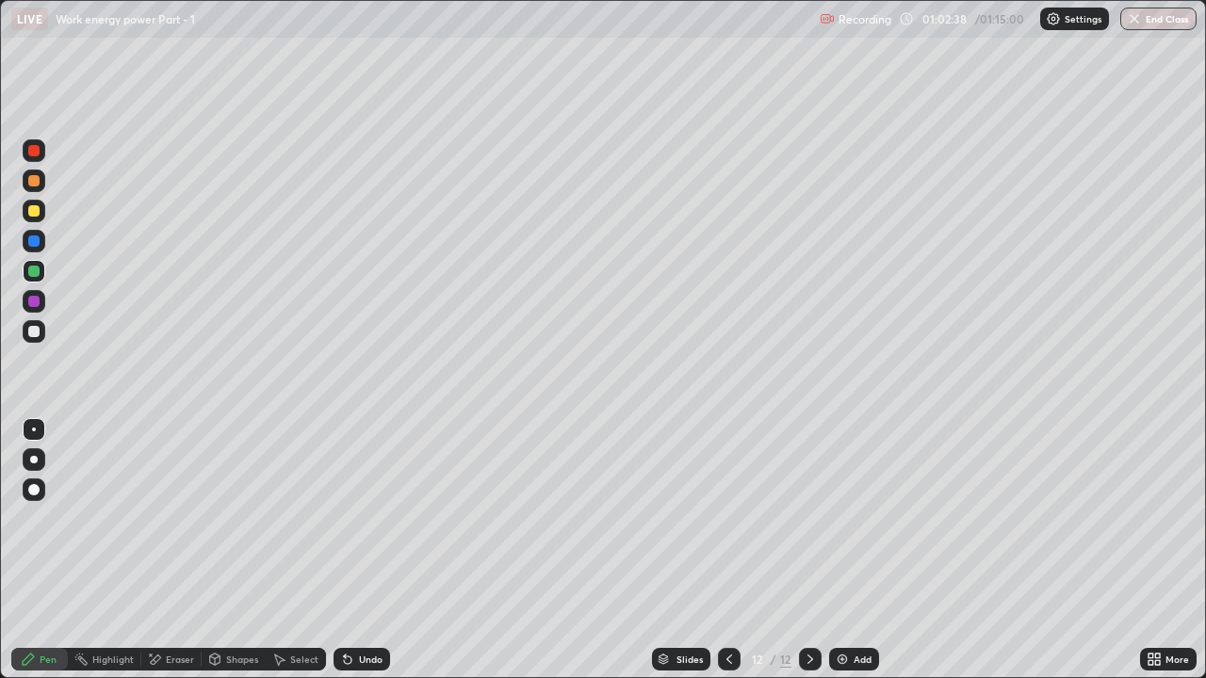
click at [35, 301] on div at bounding box center [33, 301] width 11 height 11
click at [344, 518] on icon at bounding box center [345, 656] width 2 height 2
click at [35, 276] on div at bounding box center [33, 271] width 11 height 11
click at [727, 518] on icon at bounding box center [729, 659] width 15 height 15
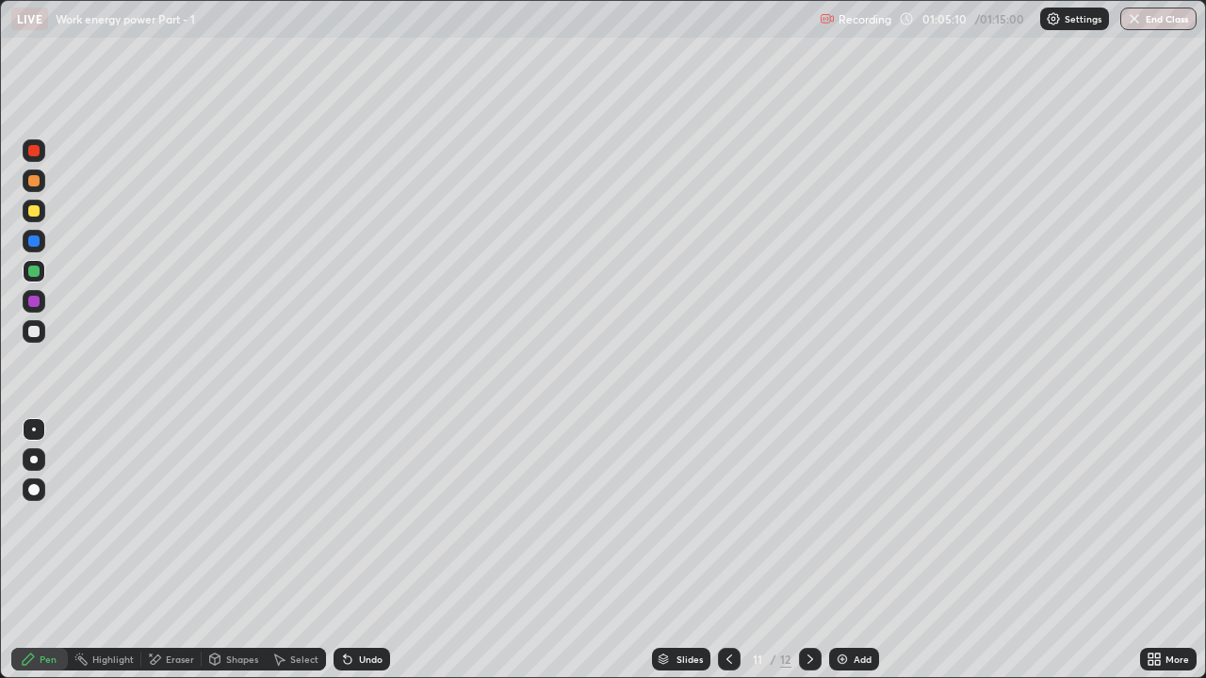
click at [722, 518] on icon at bounding box center [729, 659] width 15 height 15
click at [808, 518] on icon at bounding box center [810, 659] width 15 height 15
click at [806, 518] on icon at bounding box center [810, 659] width 15 height 15
click at [1152, 24] on button "End Class" at bounding box center [1158, 19] width 76 height 23
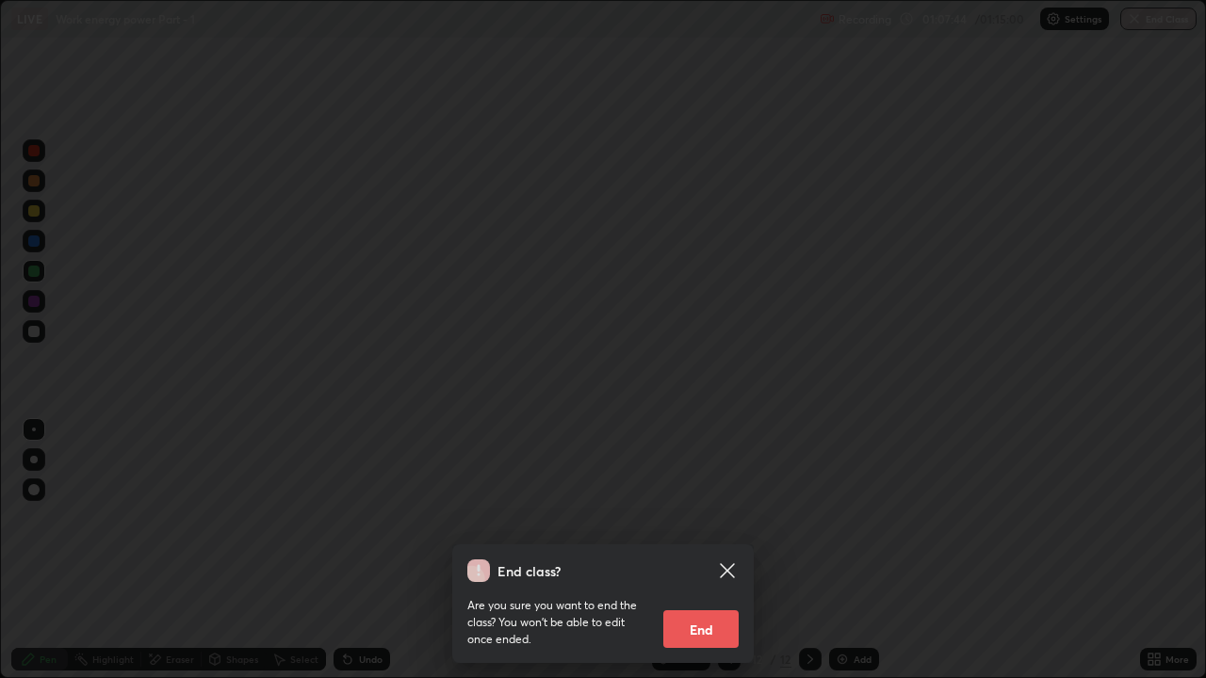
click at [697, 518] on button "End" at bounding box center [700, 629] width 75 height 38
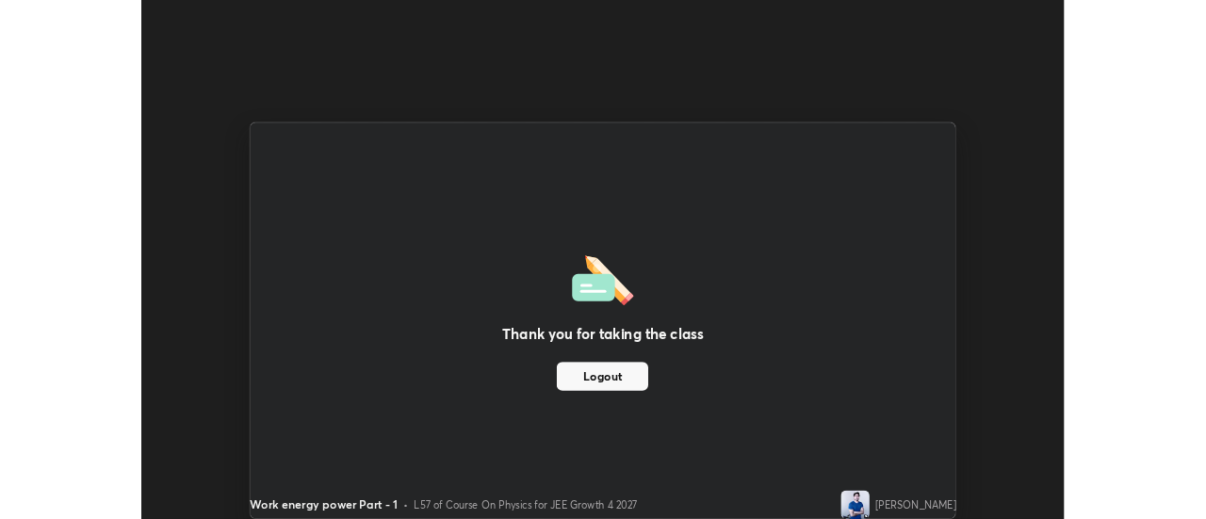
scroll to position [93677, 92991]
